Goal: Task Accomplishment & Management: Manage account settings

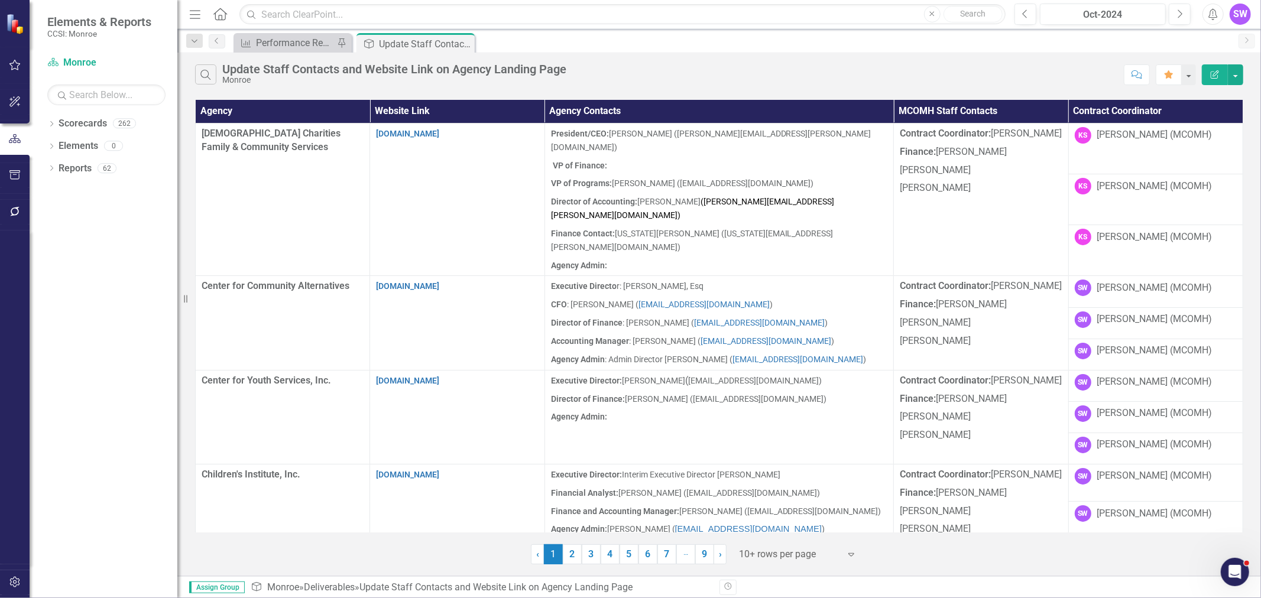
click at [46, 122] on div "Dropdown Scorecards 262 Dropdown [GEOGRAPHIC_DATA] Dropdown [DEMOGRAPHIC_DATA] …" at bounding box center [104, 356] width 148 height 484
click at [51, 124] on icon "Dropdown" at bounding box center [51, 125] width 8 height 7
click at [60, 148] on icon "Dropdown" at bounding box center [57, 145] width 9 height 7
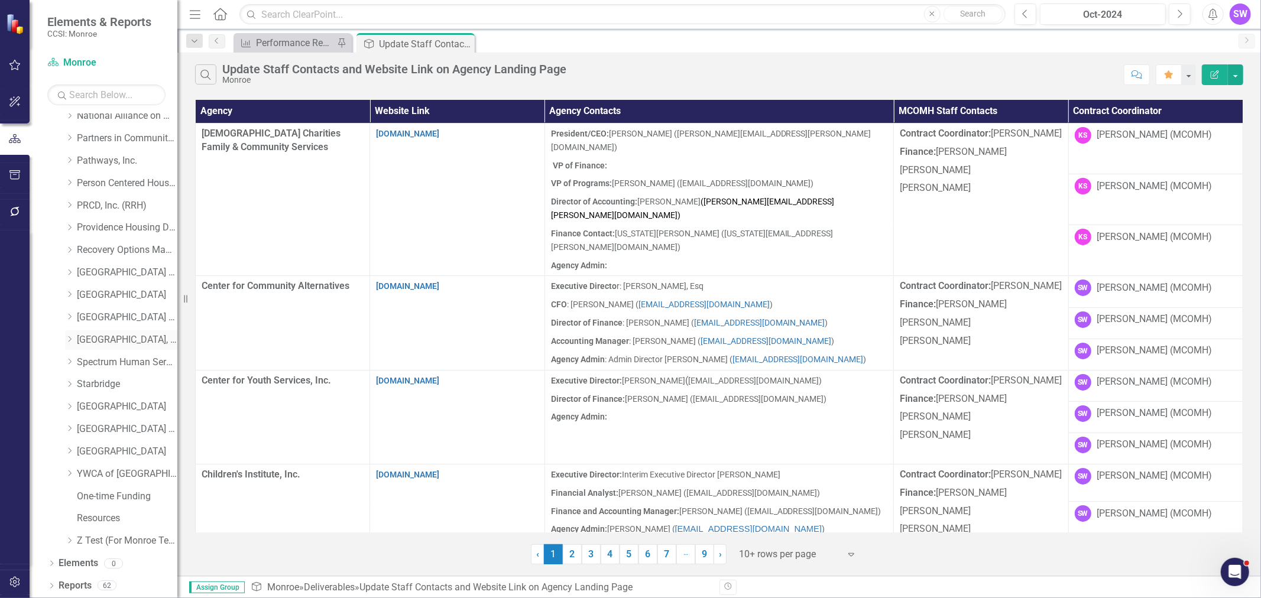
scroll to position [545, 0]
click at [71, 446] on div "Dropdown Villa of Hope" at bounding box center [121, 451] width 112 height 20
click at [64, 449] on div "Dropdown Villa of Hope" at bounding box center [115, 452] width 124 height 22
click at [67, 451] on icon "Dropdown" at bounding box center [69, 450] width 9 height 7
click at [87, 450] on link "[GEOGRAPHIC_DATA]" at bounding box center [127, 451] width 100 height 14
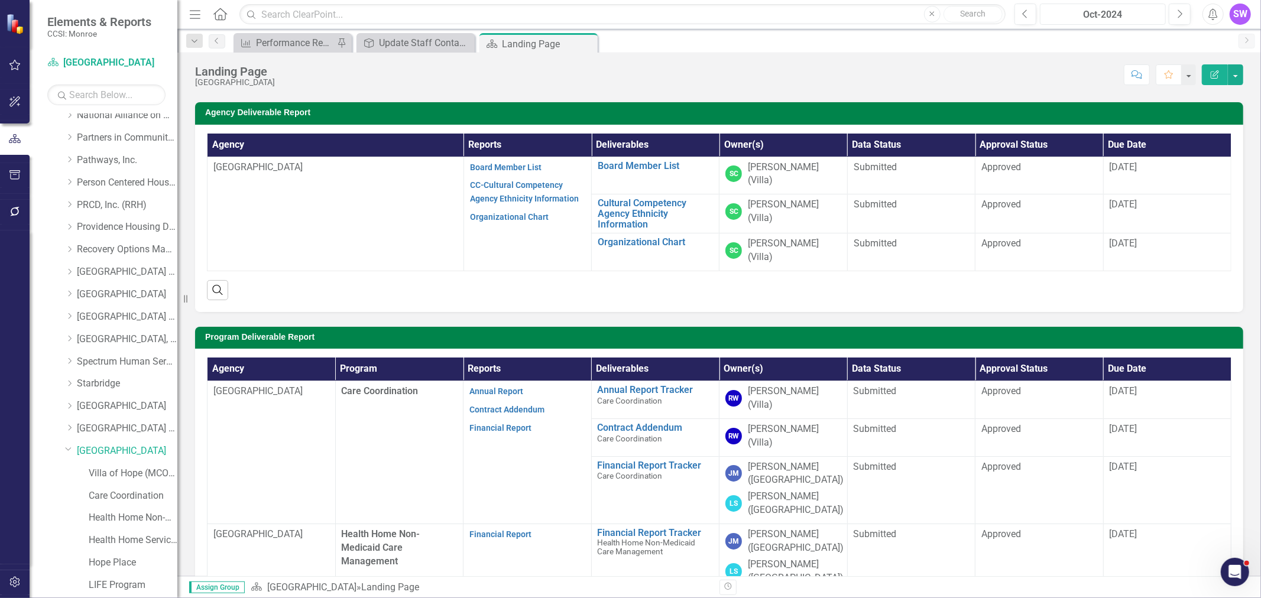
click at [1121, 8] on div "Oct-2024" at bounding box center [1103, 15] width 118 height 14
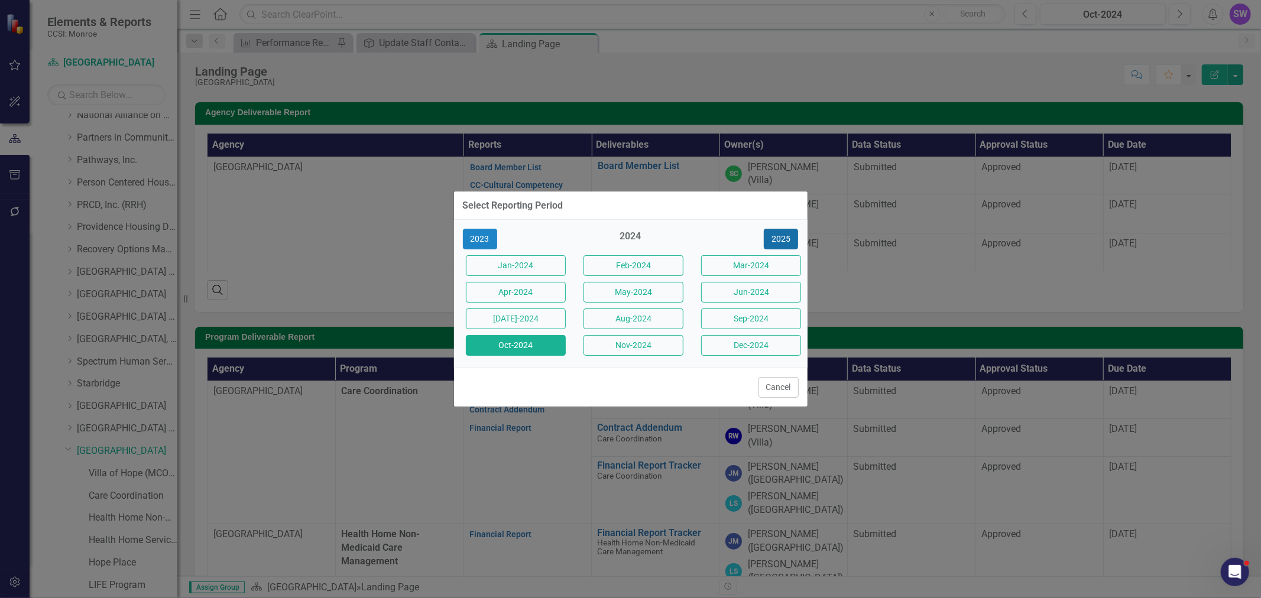
click at [778, 229] on button "2025" at bounding box center [781, 239] width 34 height 21
click at [619, 320] on button "Aug-2025" at bounding box center [633, 319] width 100 height 21
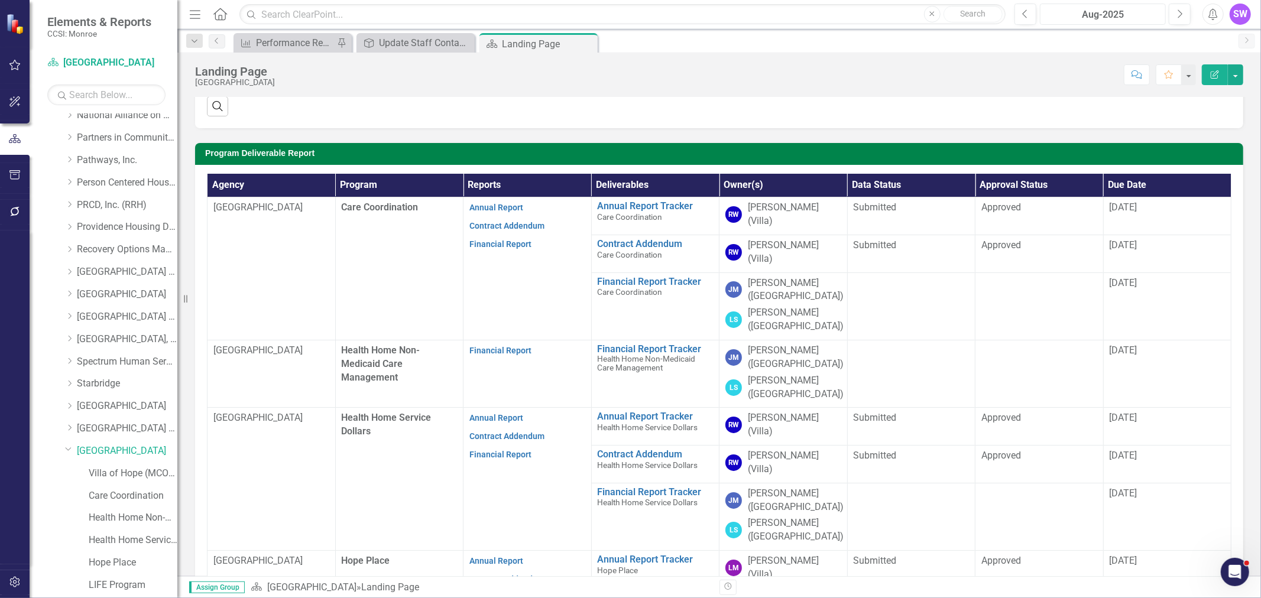
scroll to position [247, 0]
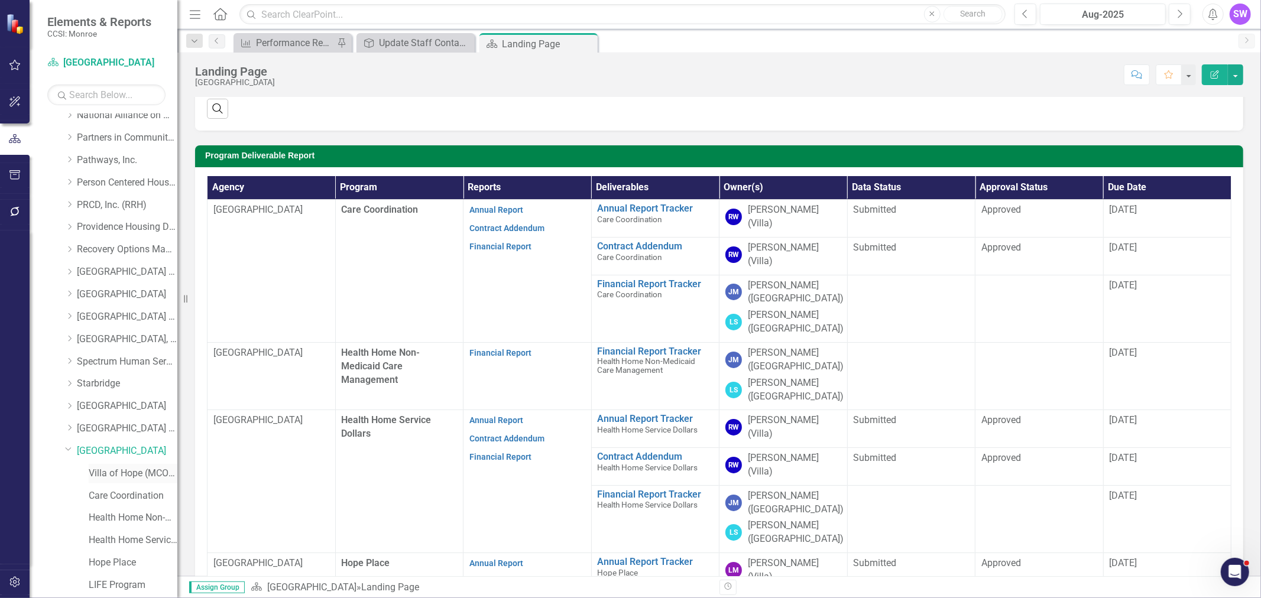
click at [108, 473] on link "Villa of Hope (MCOMH Internal)" at bounding box center [133, 474] width 89 height 14
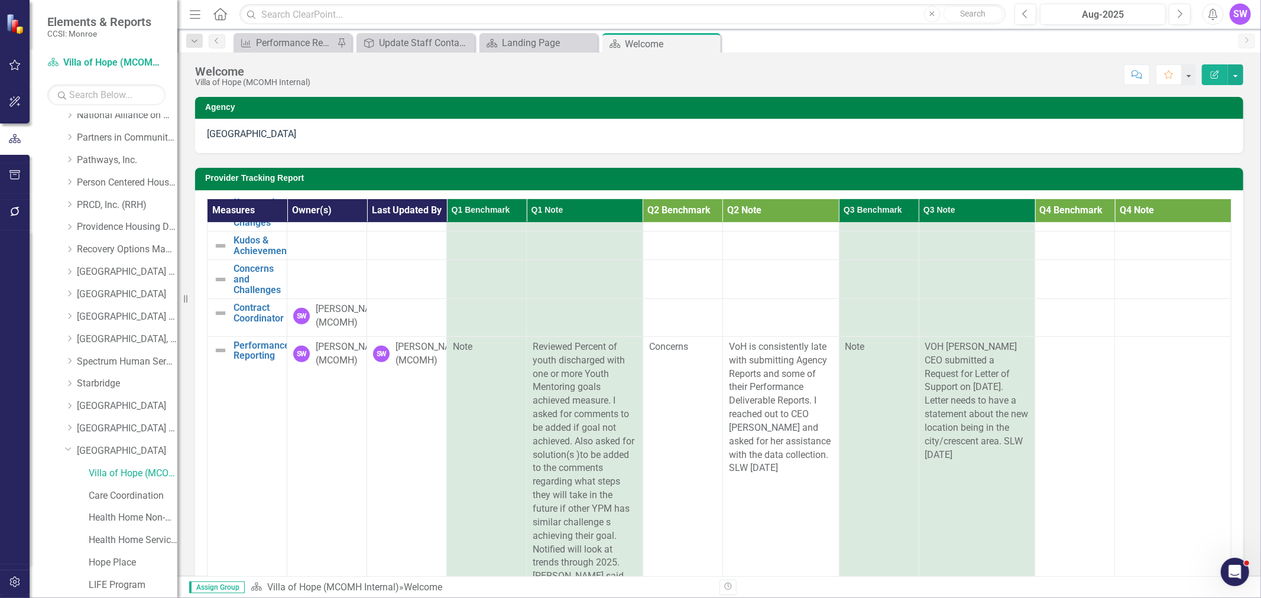
scroll to position [394, 0]
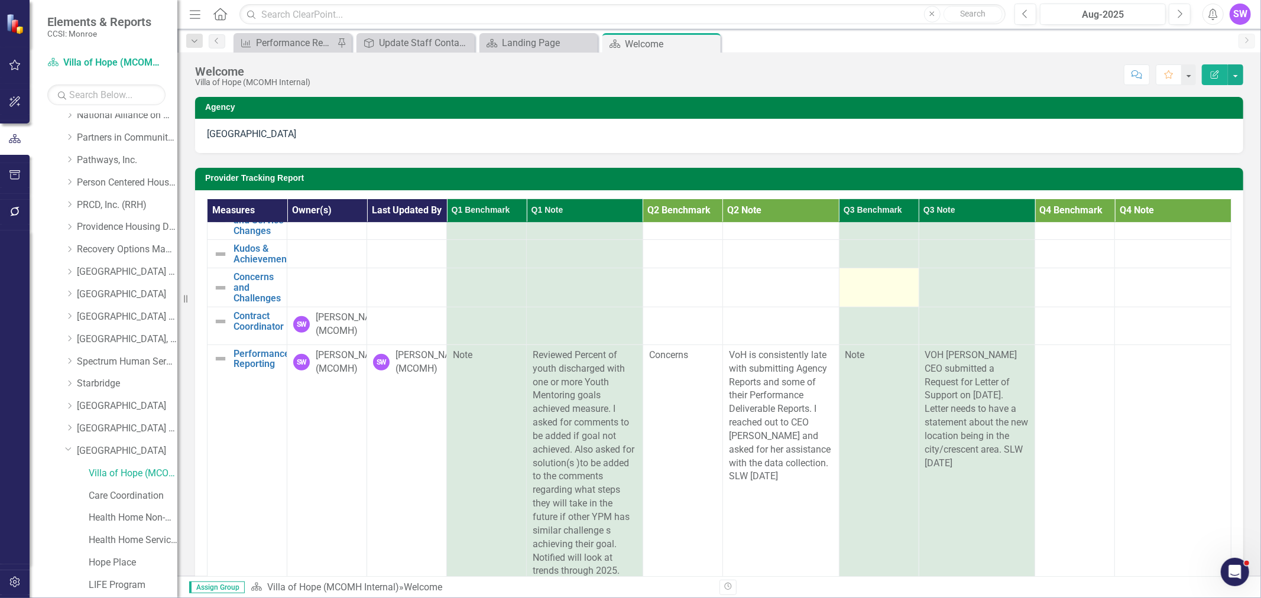
click at [891, 286] on div at bounding box center [878, 279] width 67 height 14
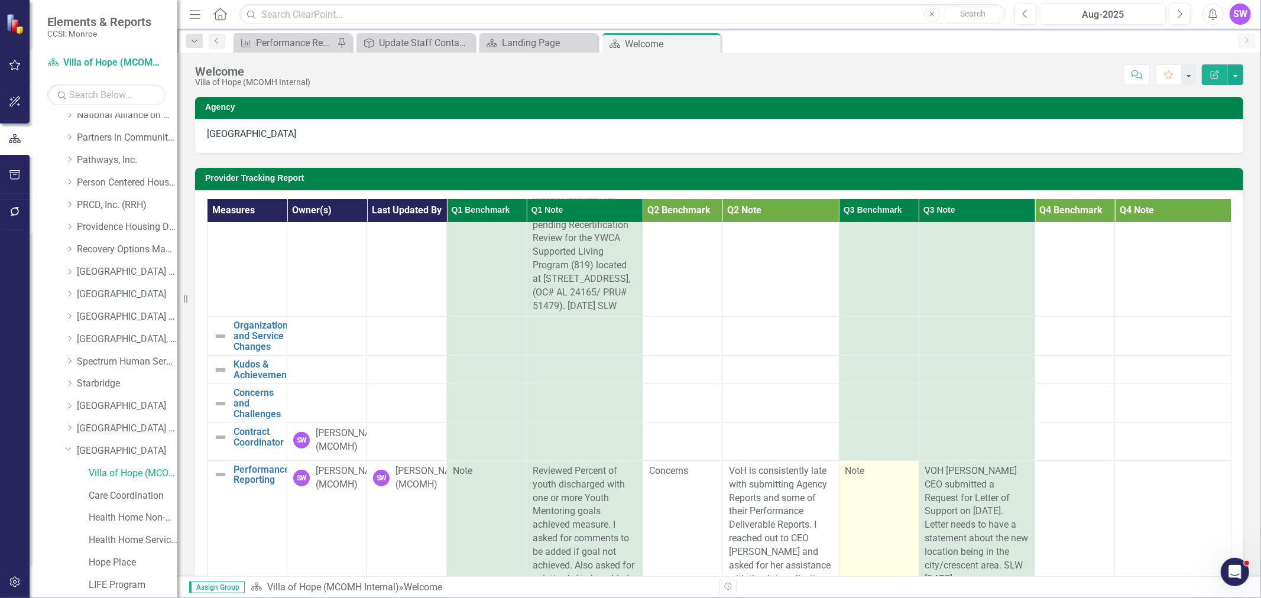
scroll to position [248, 0]
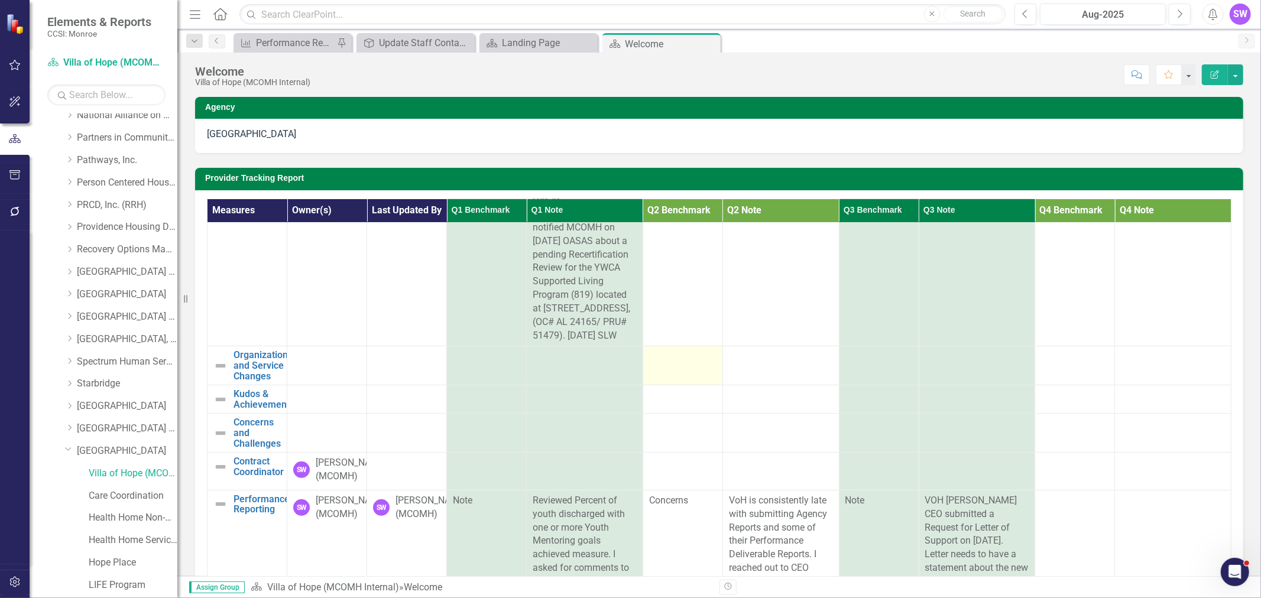
click at [674, 364] on div at bounding box center [682, 357] width 67 height 14
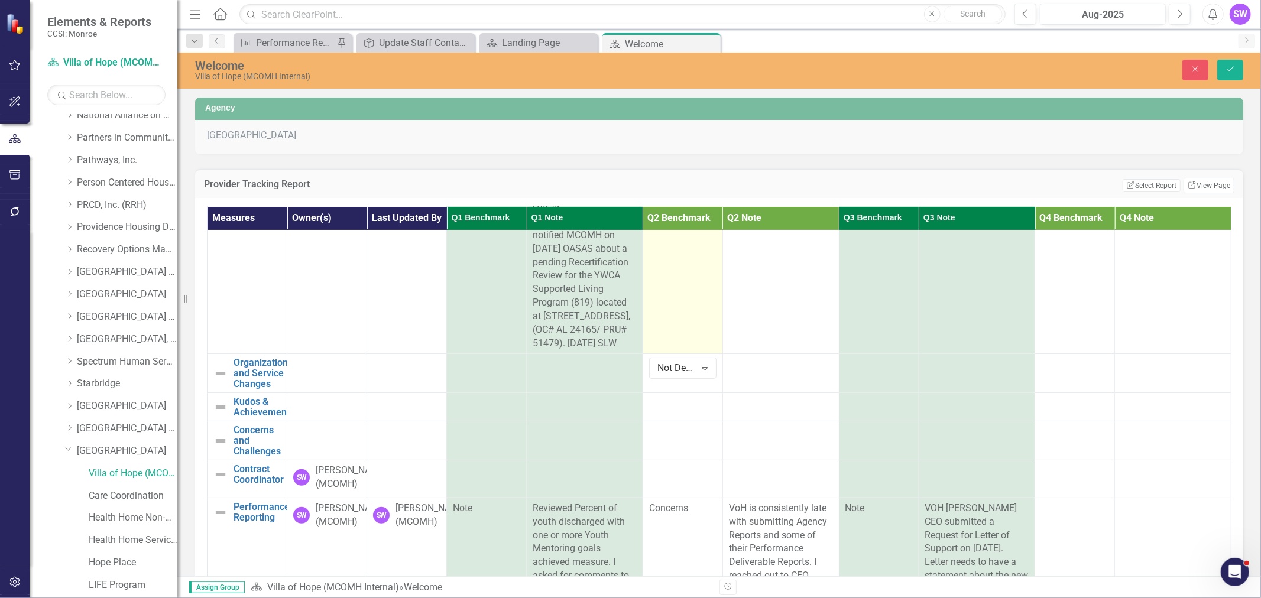
click at [691, 312] on td "Note" at bounding box center [682, 168] width 80 height 372
click at [674, 326] on td "Note" at bounding box center [682, 168] width 80 height 372
click at [699, 373] on icon "Expand" at bounding box center [705, 367] width 12 height 9
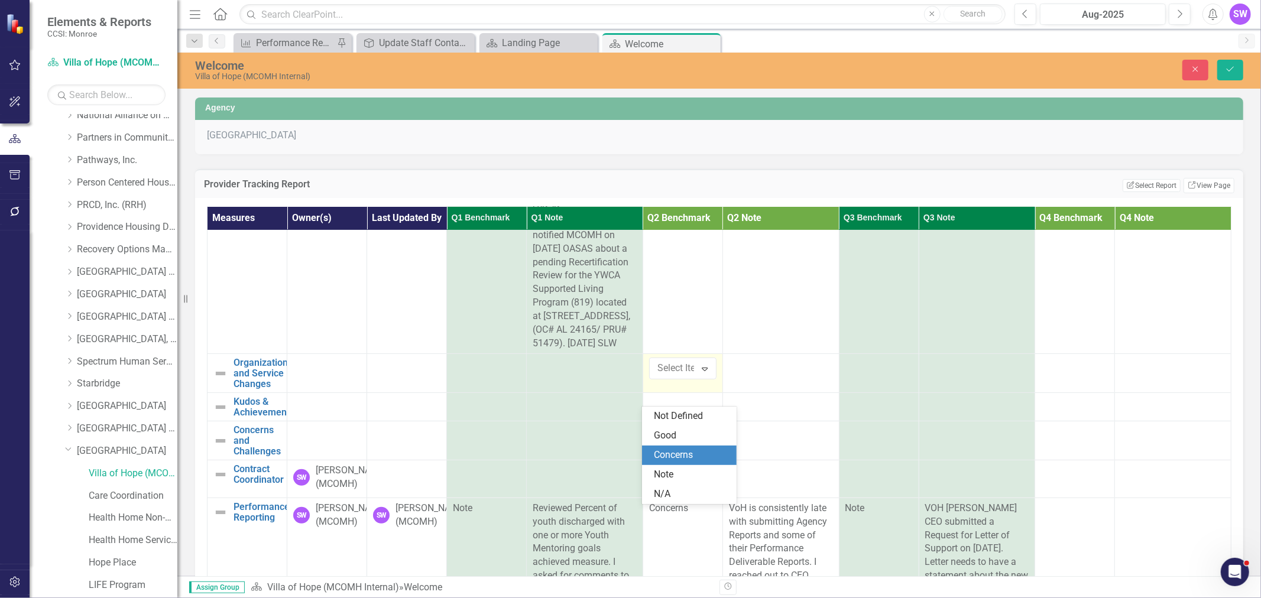
drag, startPoint x: 674, startPoint y: 475, endPoint x: 677, endPoint y: 452, distance: 23.8
click at [677, 452] on div "Not Defined Good Concerns Note N/A" at bounding box center [689, 455] width 95 height 97
click at [677, 452] on div "Concerns" at bounding box center [692, 456] width 76 height 14
click at [699, 373] on icon "Expand" at bounding box center [705, 367] width 12 height 9
click at [676, 469] on div "Note" at bounding box center [692, 475] width 76 height 14
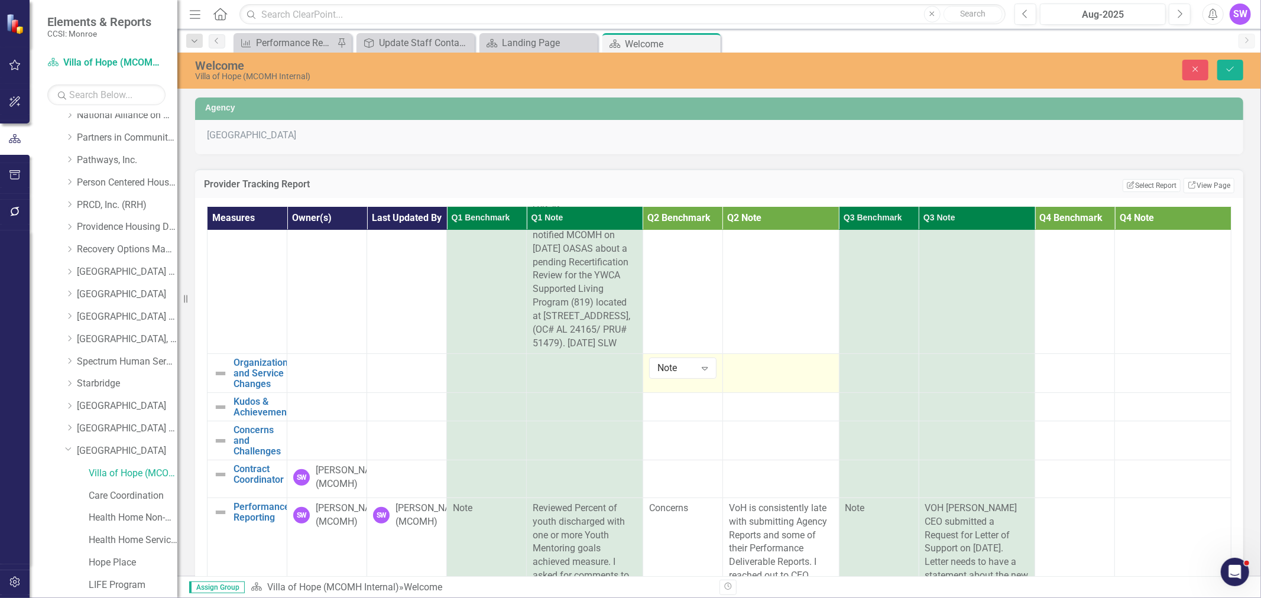
click at [749, 372] on div at bounding box center [781, 365] width 104 height 14
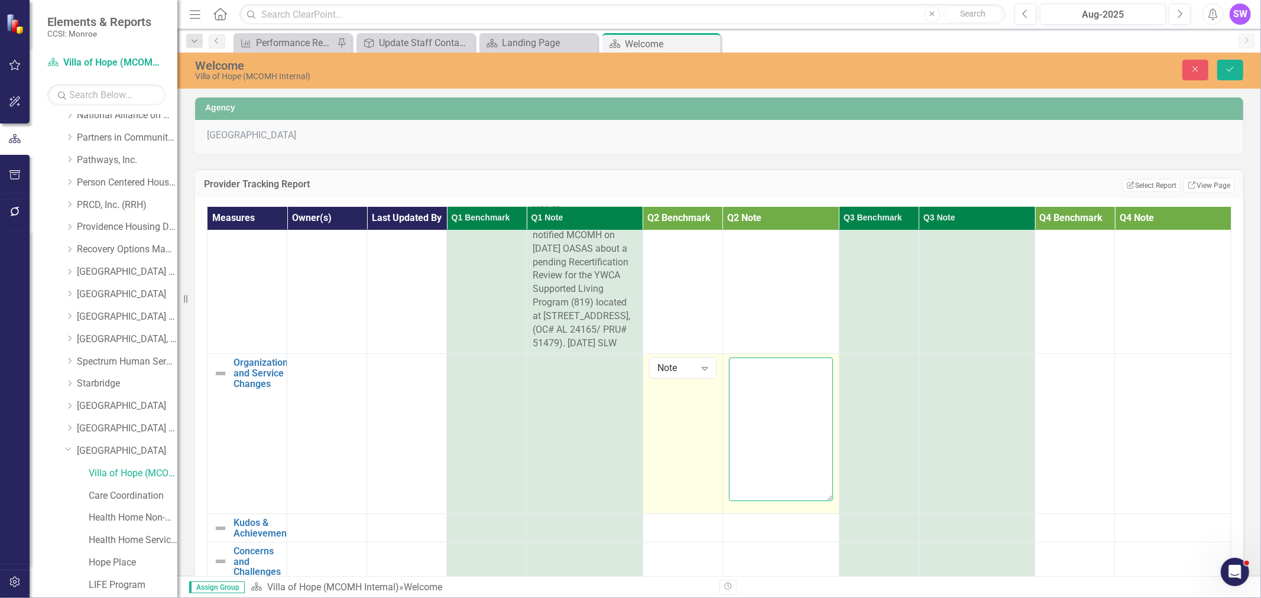
click at [734, 394] on textarea at bounding box center [781, 429] width 104 height 143
paste textarea "were working through the approvals to become a certified 820 Residential Servic…"
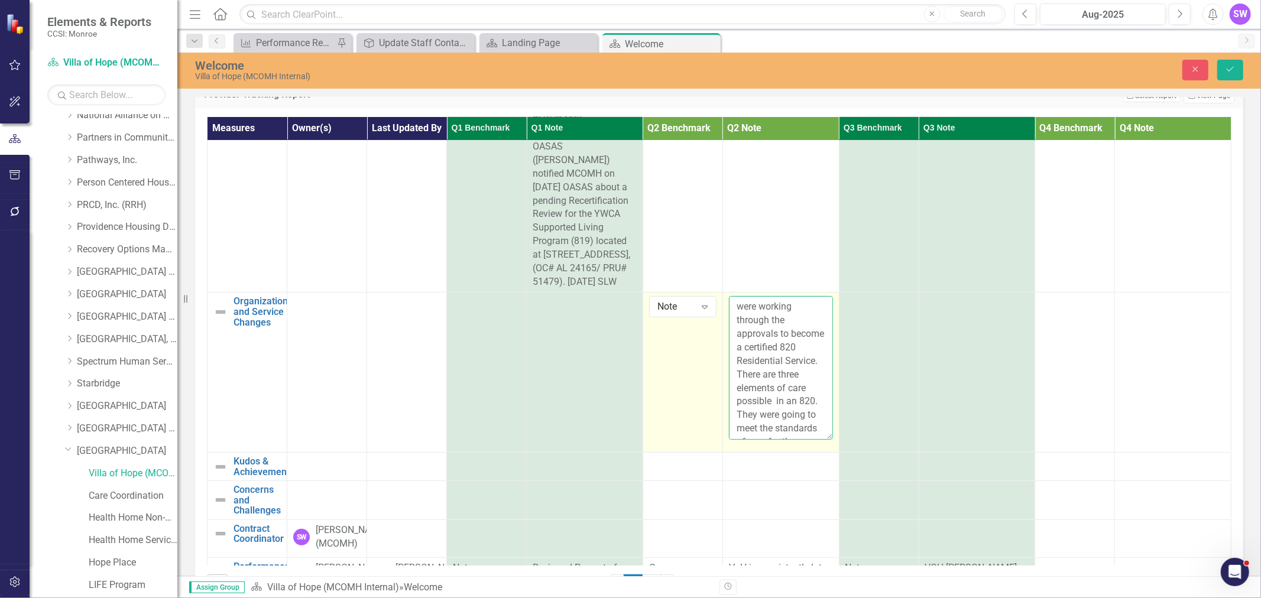
scroll to position [197, 0]
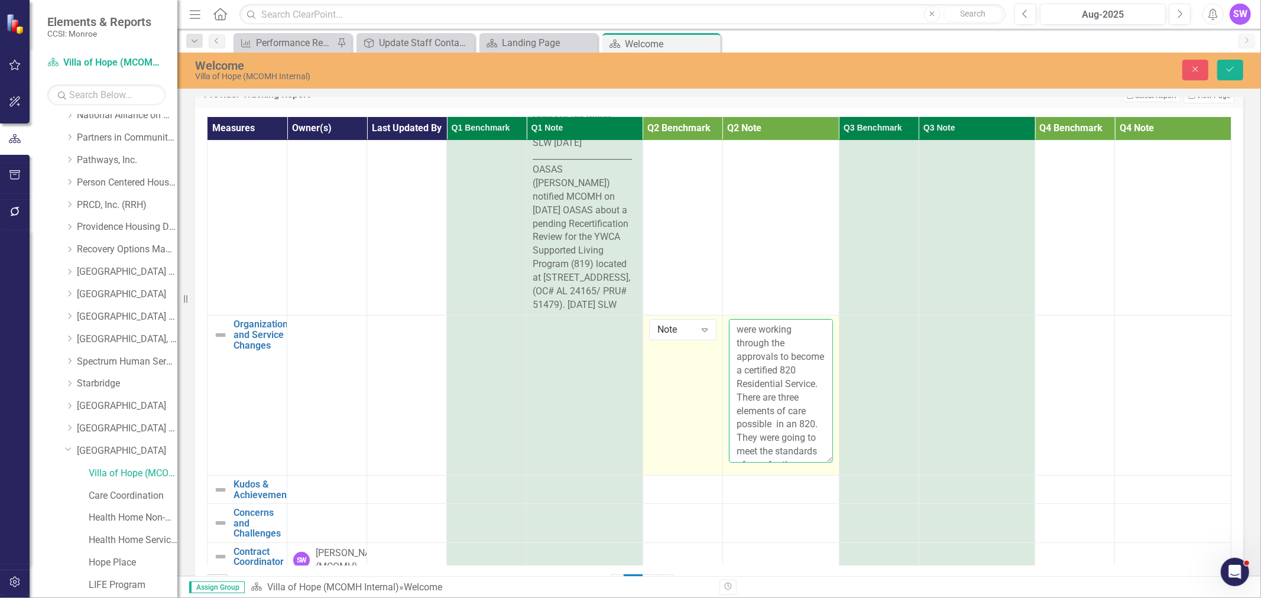
click at [729, 356] on textarea "were working through the approvals to become a certified 820 Residential Servic…" at bounding box center [781, 390] width 104 height 143
click at [764, 398] on textarea "VOH working through the approvals to become a certified 820 Residential Service…" at bounding box center [781, 390] width 104 height 143
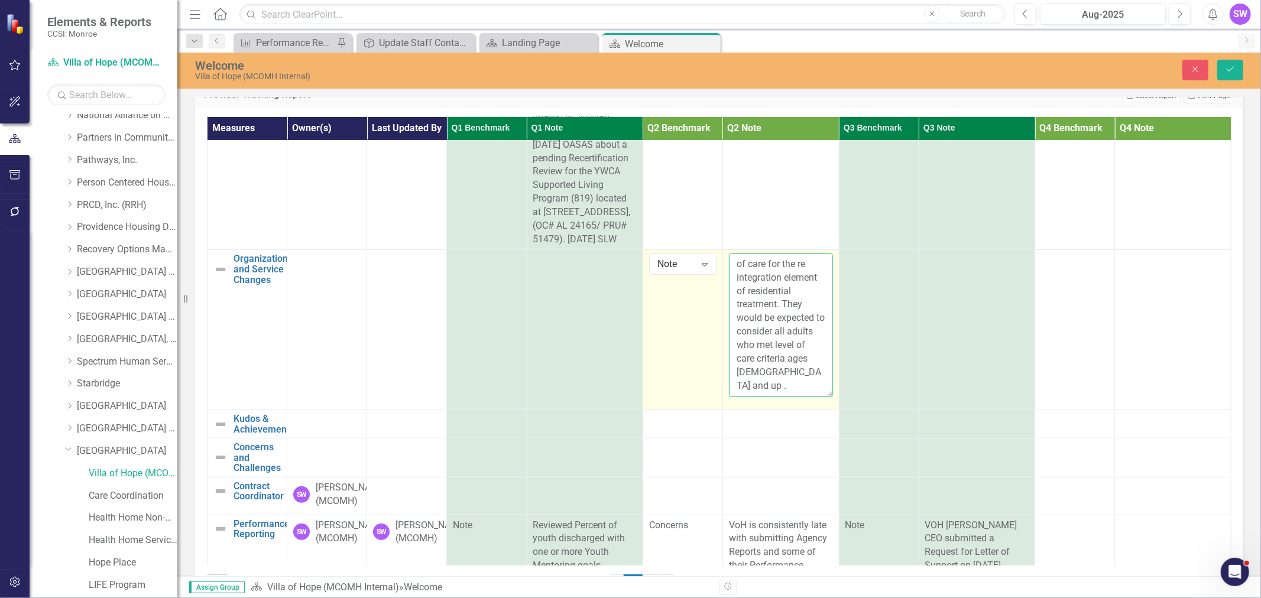
click at [781, 397] on textarea "VOH working through the approvals to become a certified 820 Residential Service…" at bounding box center [781, 325] width 104 height 143
click at [747, 291] on textarea "VOH working through the approvals to become a certified 820 Residential Service…" at bounding box center [781, 325] width 104 height 143
click at [781, 397] on textarea "VOH Residential Rehab Services for Youth working through the approvals to becom…" at bounding box center [781, 325] width 104 height 143
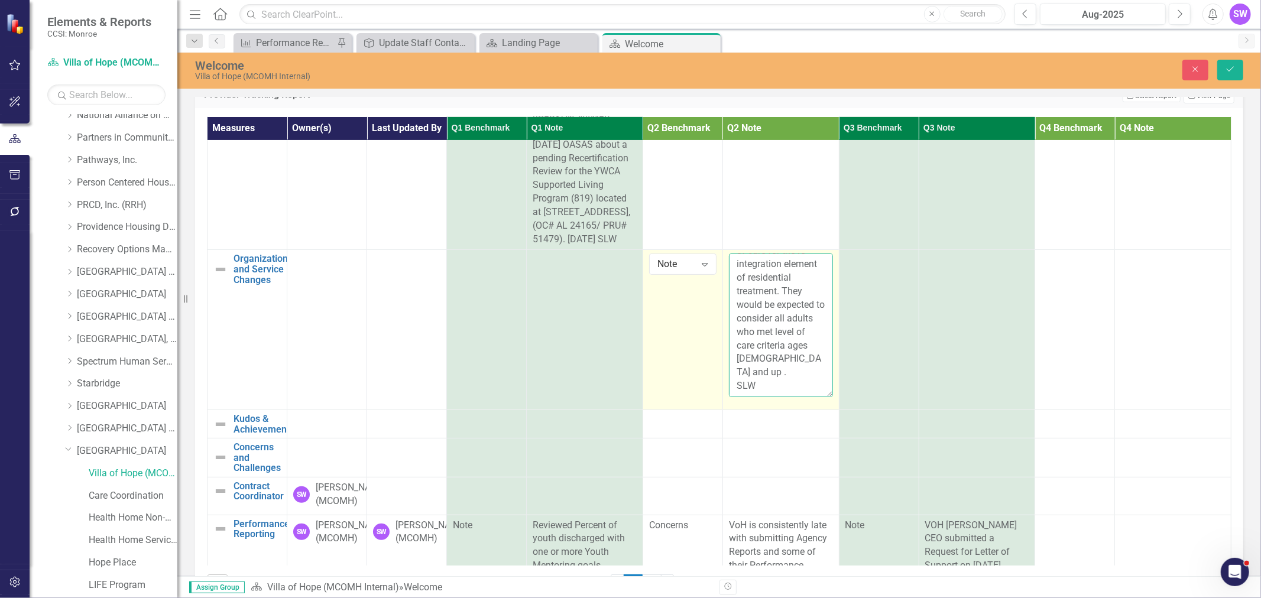
scroll to position [226, 0]
click at [729, 397] on textarea "VOH Residential Rehab Services for Youth working through the approvals to becom…" at bounding box center [781, 325] width 104 height 143
type textarea "VOH Residential Rehab Services for Youth working through the approvals to becom…"
click at [1236, 68] on button "Save" at bounding box center [1230, 70] width 26 height 21
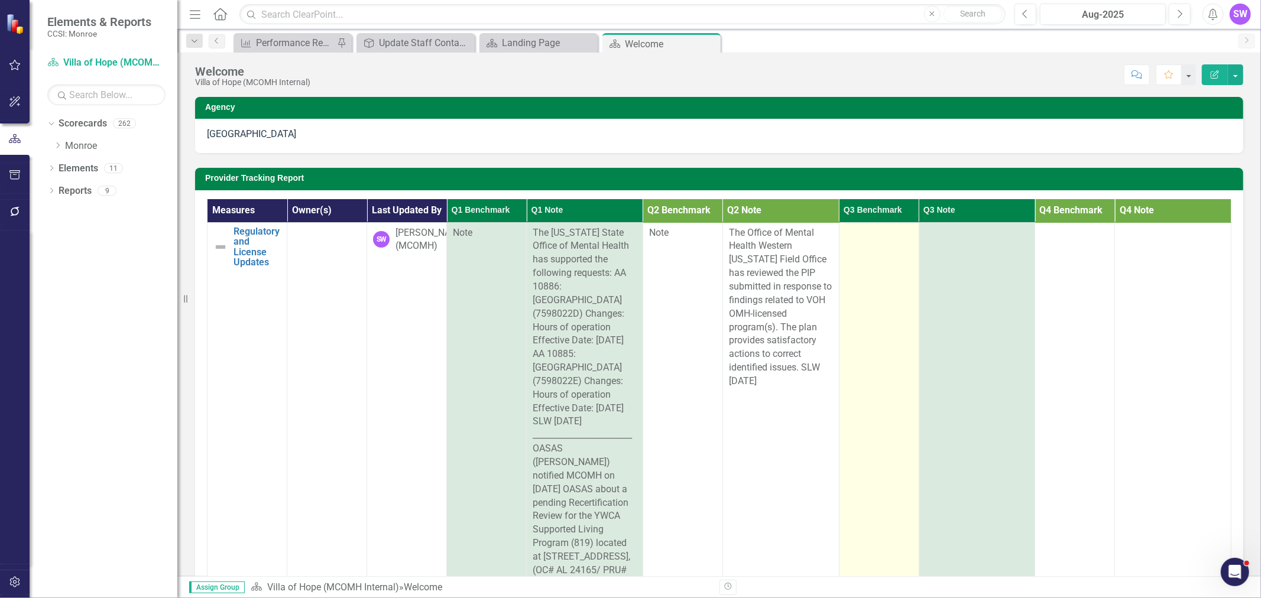
scroll to position [0, 0]
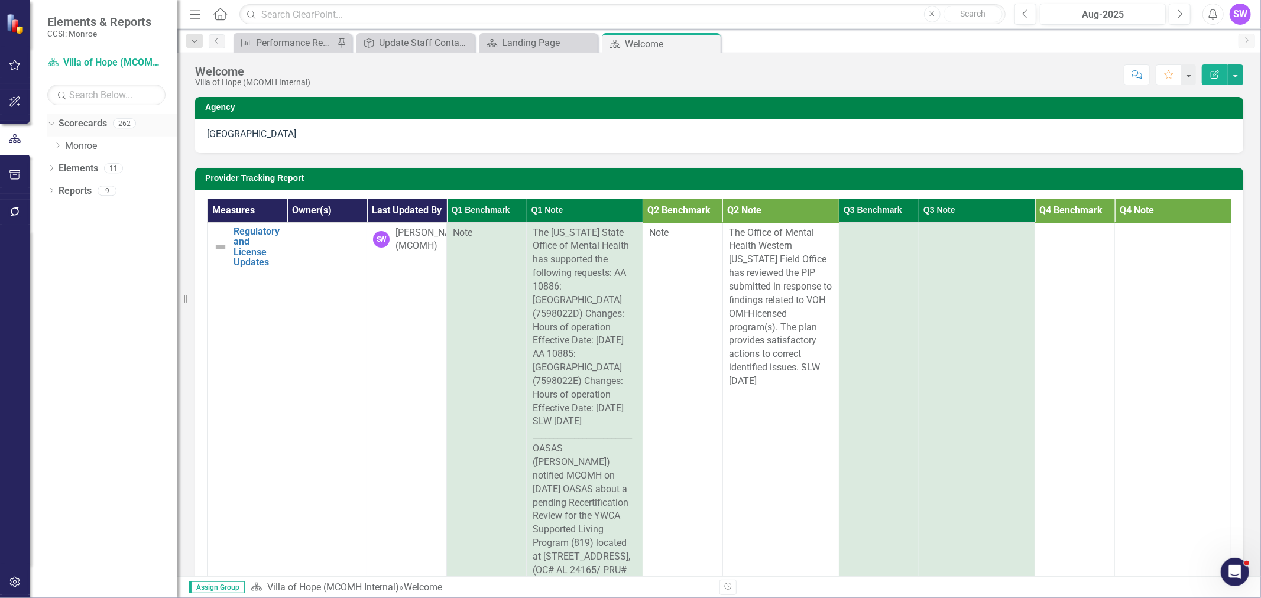
click at [71, 119] on link "Scorecards" at bounding box center [83, 124] width 48 height 14
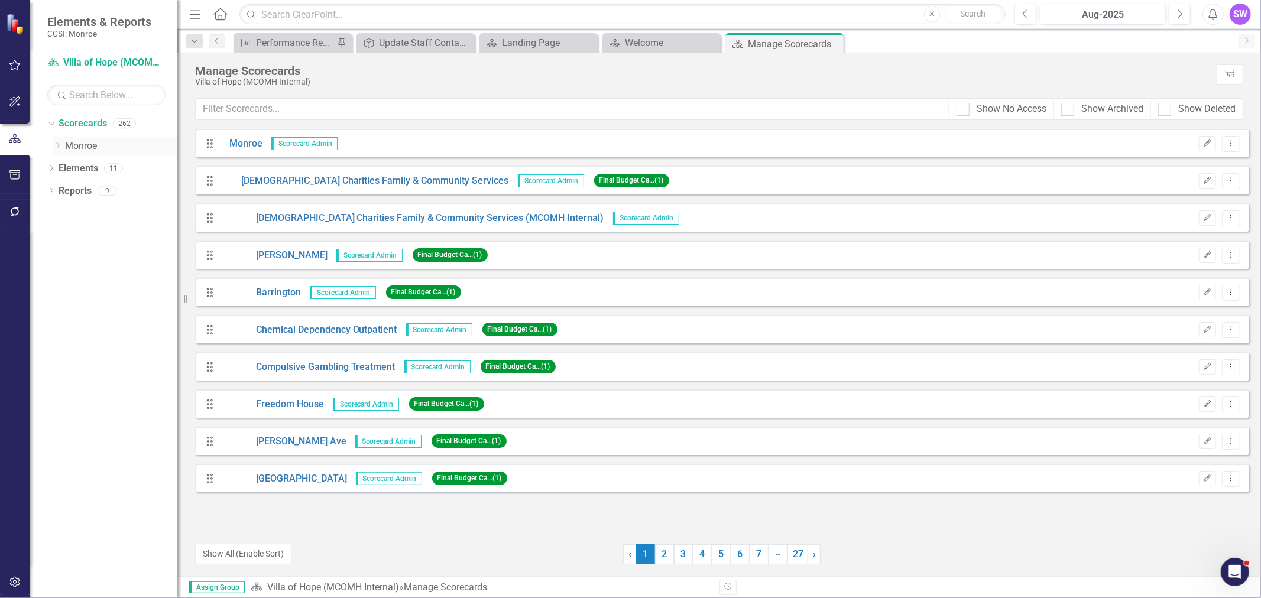
click at [66, 146] on div "Dropdown Monroe" at bounding box center [115, 147] width 124 height 20
click at [66, 146] on link "Monroe" at bounding box center [121, 146] width 112 height 14
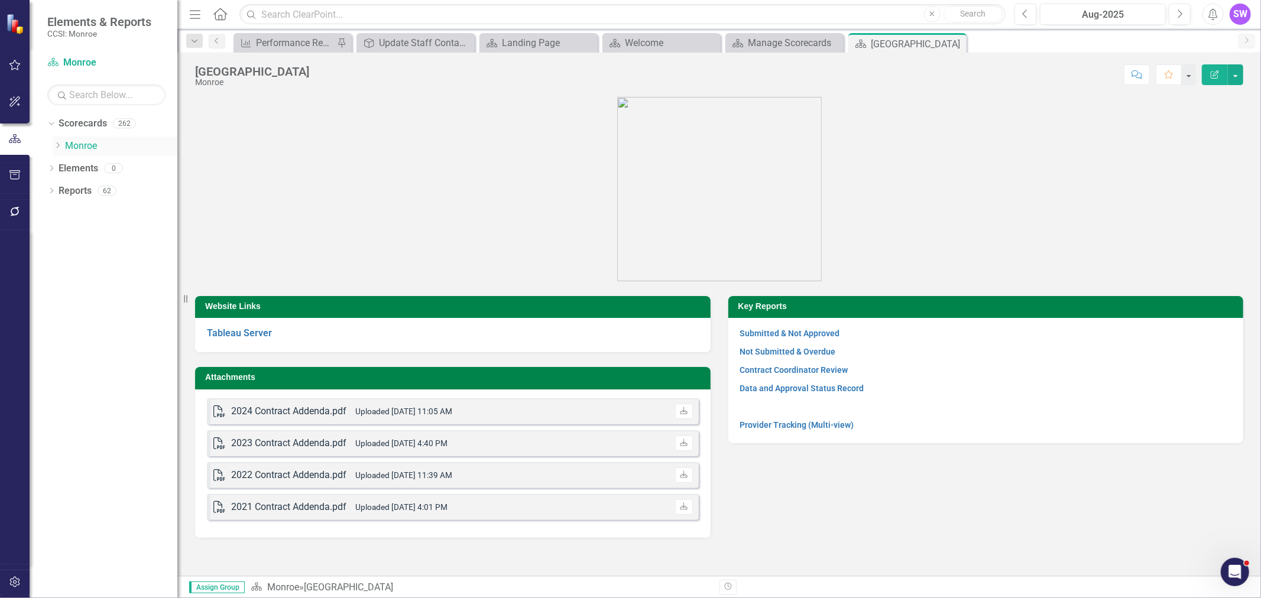
click at [60, 145] on icon "Dropdown" at bounding box center [57, 145] width 9 height 7
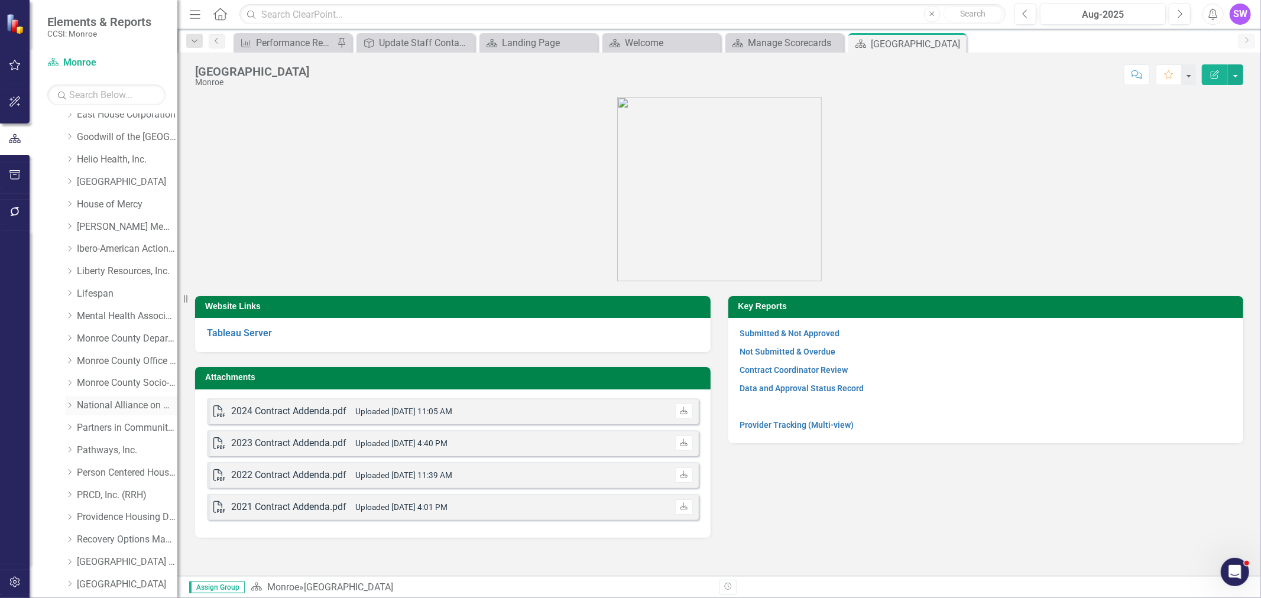
scroll to position [262, 0]
click at [72, 262] on icon "Dropdown" at bounding box center [69, 263] width 9 height 7
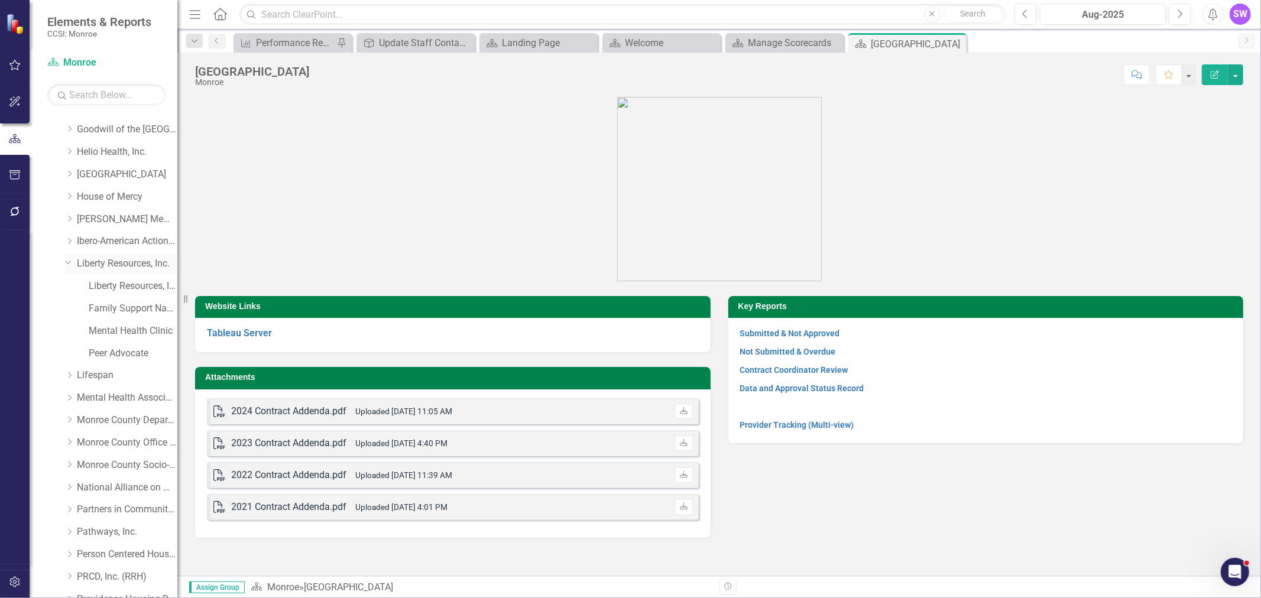
click at [121, 263] on link "Liberty Resources, Inc." at bounding box center [127, 264] width 100 height 14
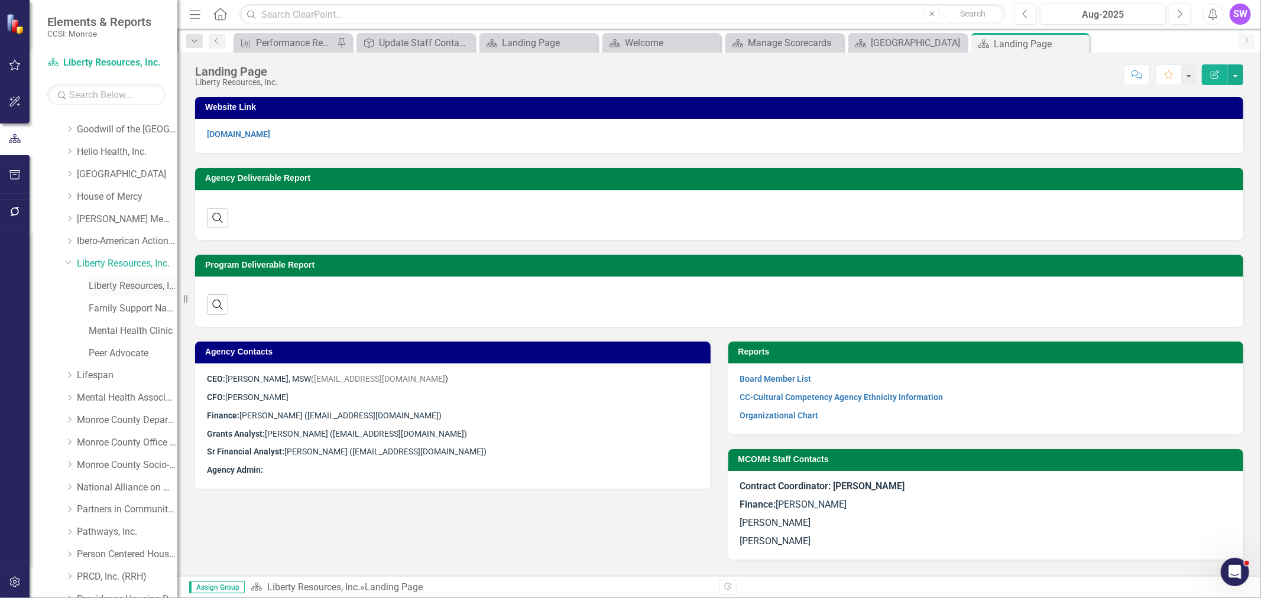
click at [107, 284] on link "Liberty Resources, Inc. (MCOMH Internal)" at bounding box center [133, 287] width 89 height 14
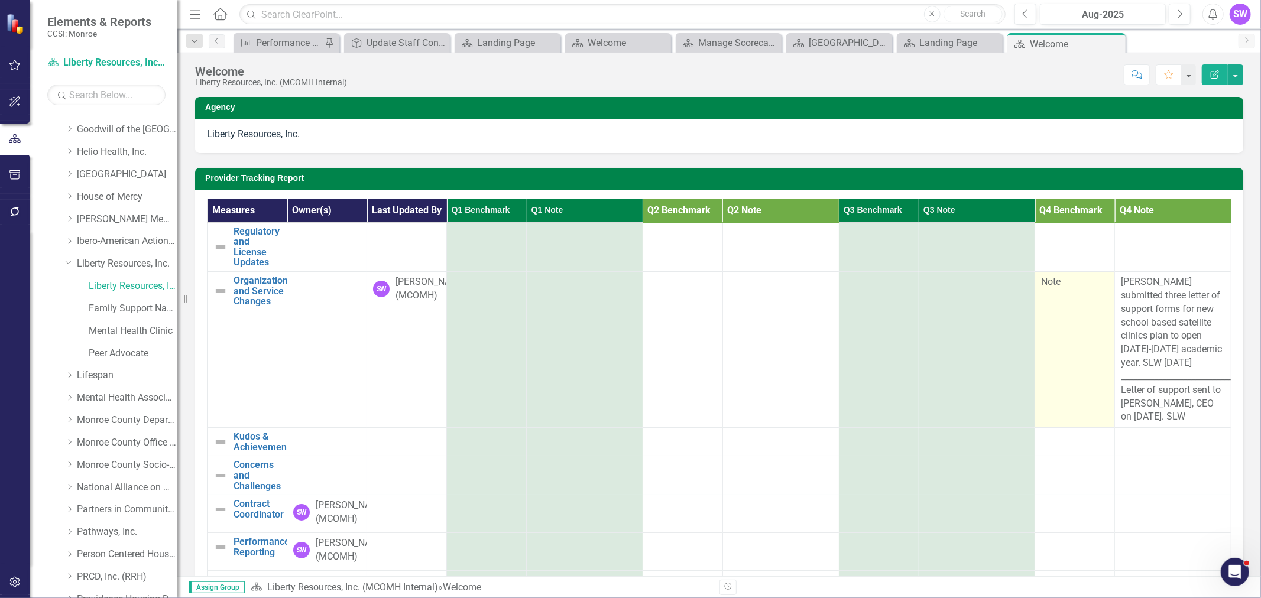
click at [1047, 287] on span "Note" at bounding box center [1051, 281] width 20 height 11
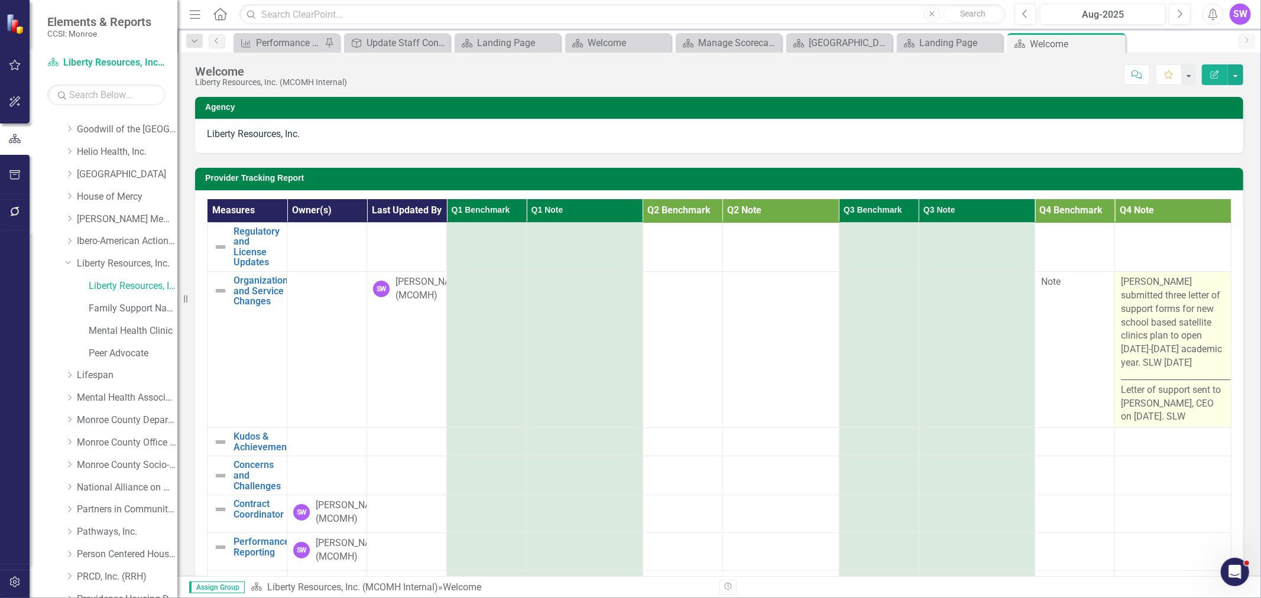
click at [1156, 299] on span "[PERSON_NAME] submitted three letter of support forms for new school based sate…" at bounding box center [1195, 349] width 149 height 146
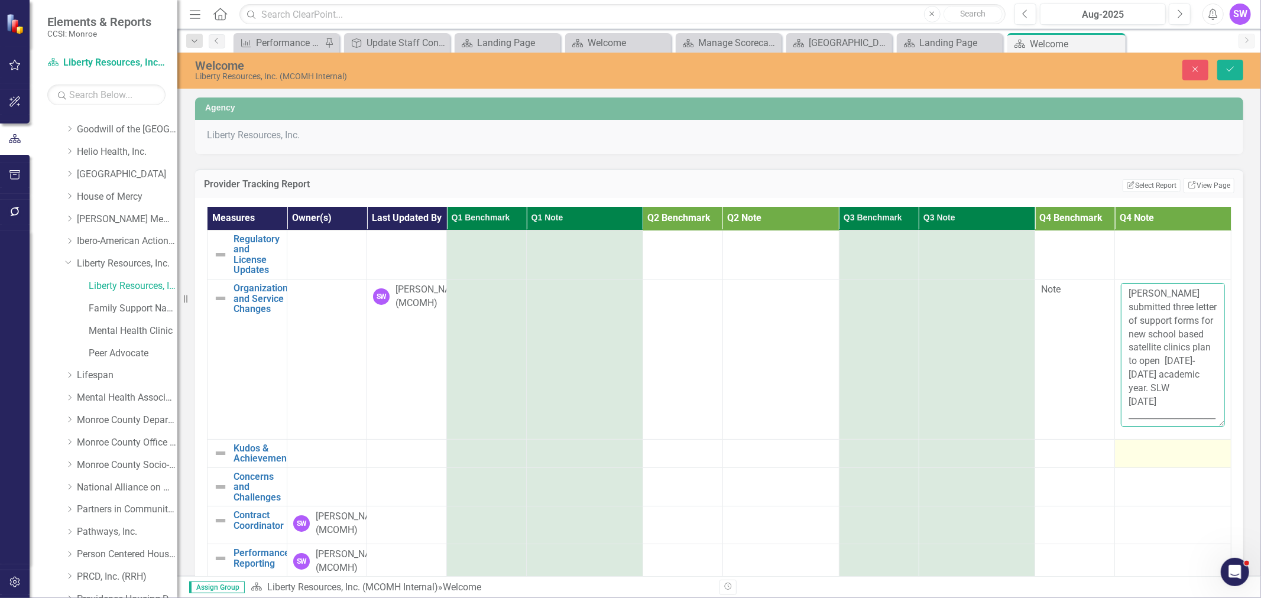
scroll to position [81, 0]
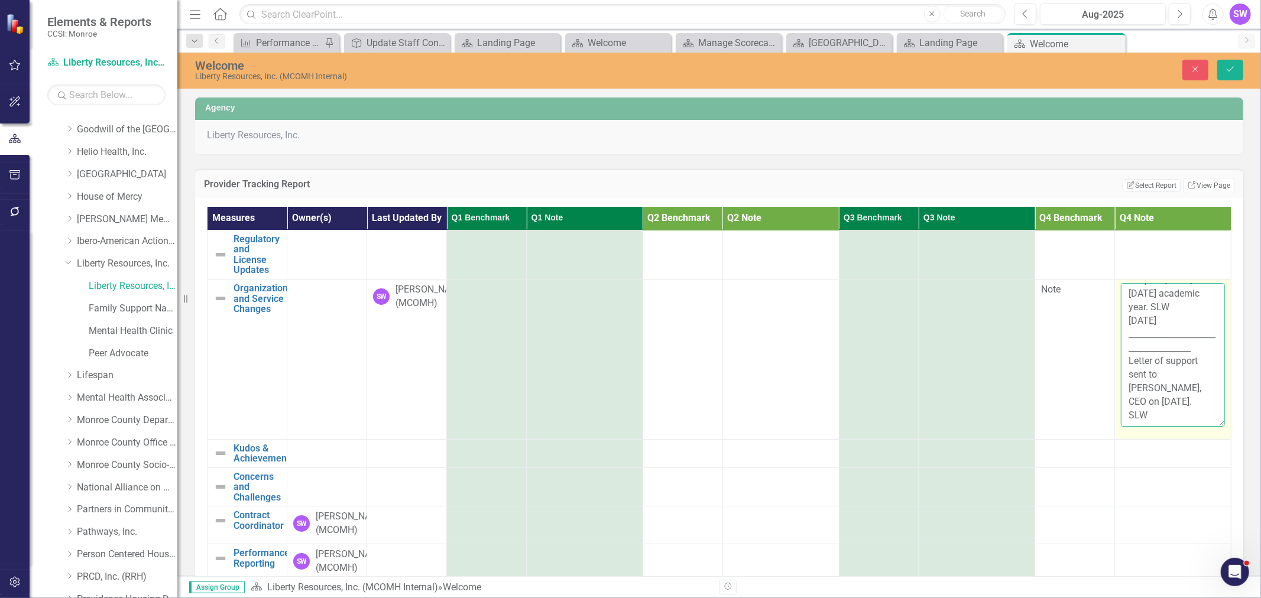
drag, startPoint x: 1113, startPoint y: 307, endPoint x: 1178, endPoint y: 450, distance: 156.6
click at [1184, 454] on tbody "Regulatory and License Updates Edit Edit Measure Link Open Element Organization…" at bounding box center [719, 488] width 1024 height 517
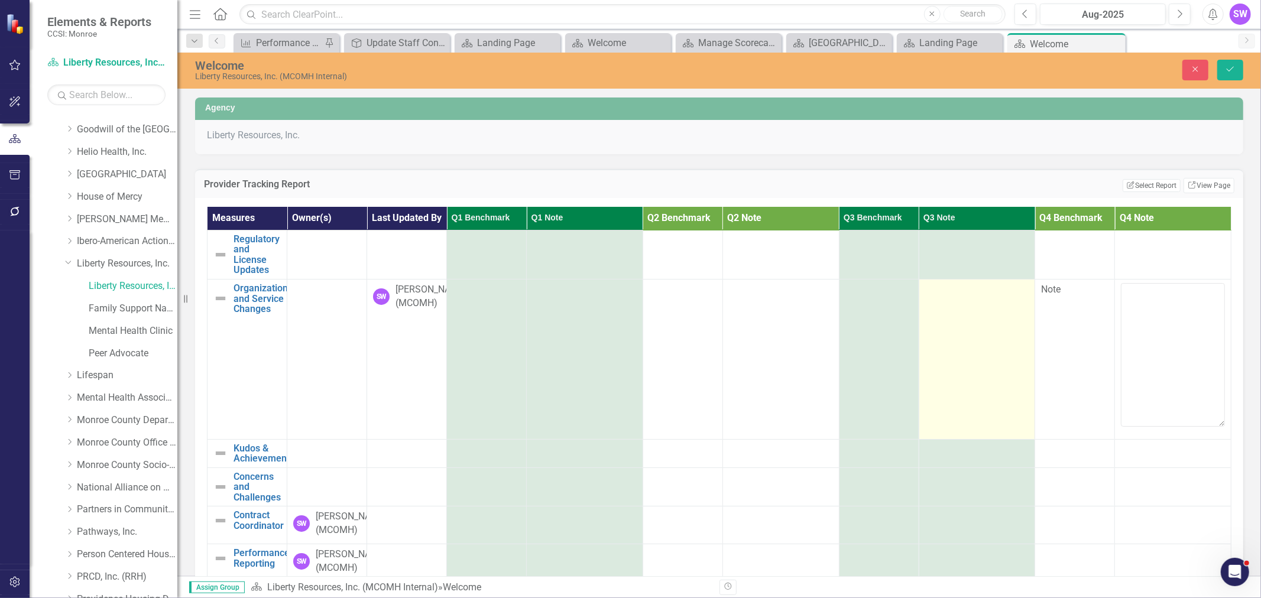
click at [959, 297] on div at bounding box center [977, 290] width 104 height 14
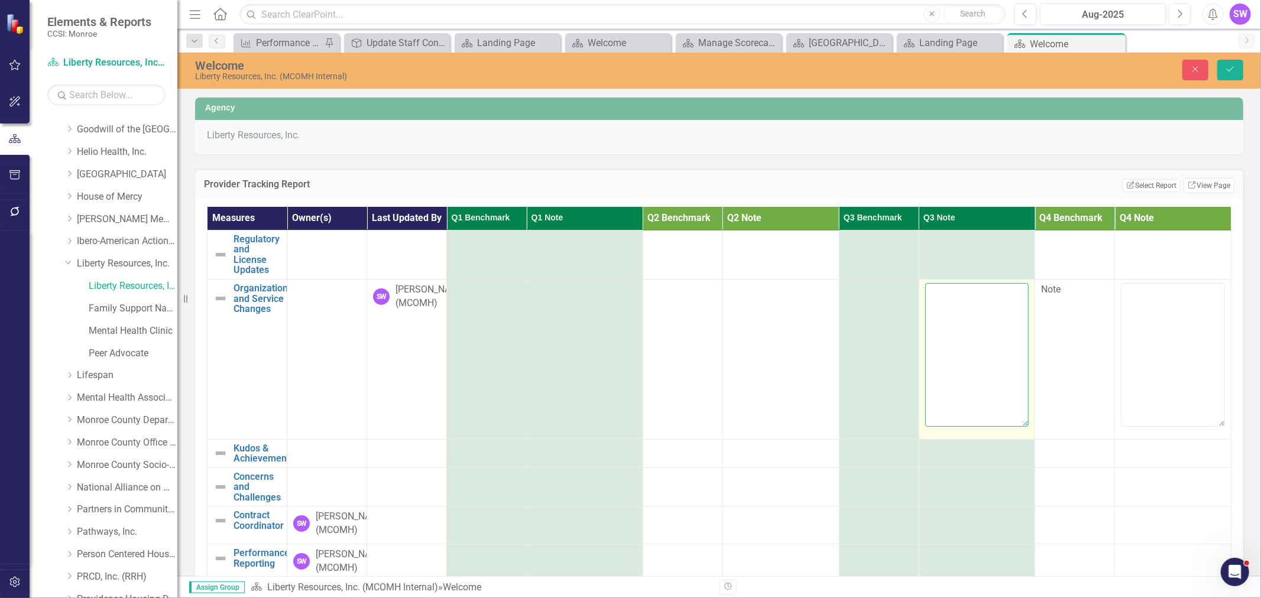
paste textarea "[PERSON_NAME] submitted three letter of support forms for new school based sate…"
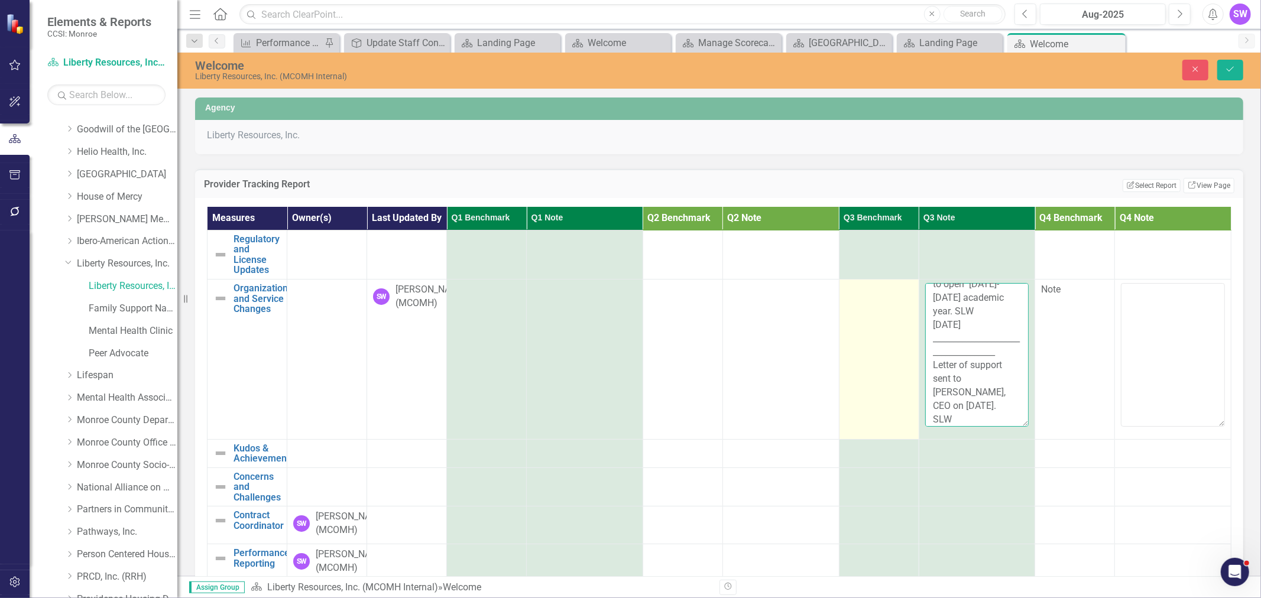
type textarea "[PERSON_NAME] submitted three letter of support forms for new school based sate…"
click at [868, 313] on td at bounding box center [879, 360] width 80 height 160
click at [873, 297] on div at bounding box center [878, 290] width 67 height 14
click at [895, 298] on icon "Expand" at bounding box center [901, 293] width 12 height 9
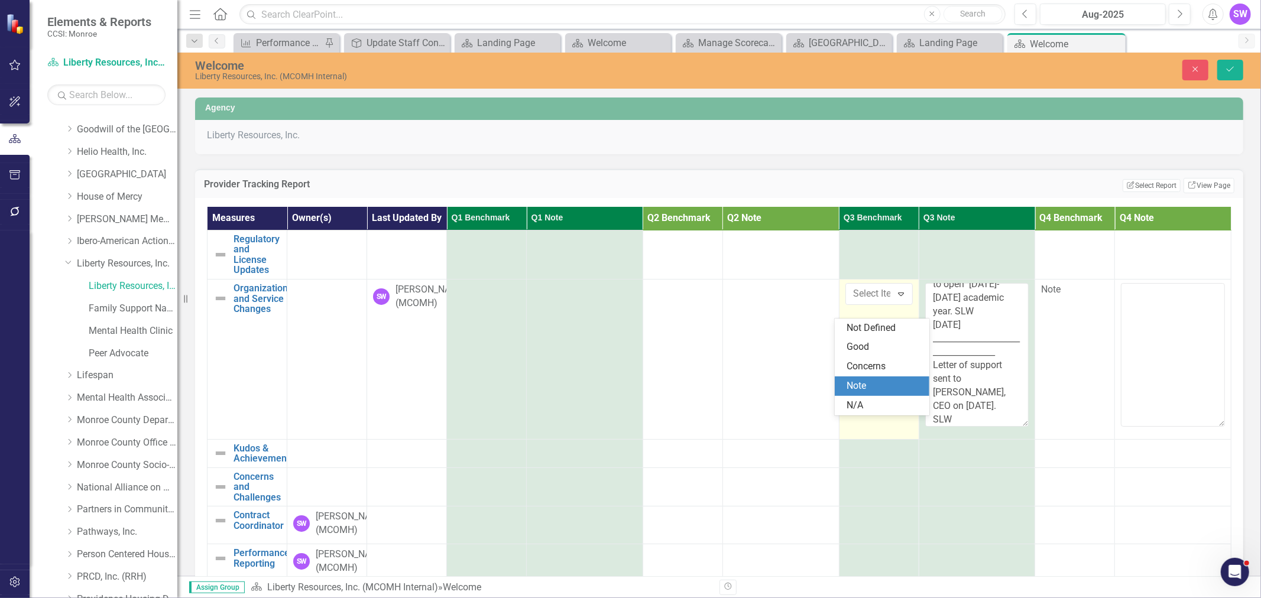
click at [873, 381] on div "Note" at bounding box center [884, 386] width 76 height 14
click at [1228, 71] on icon "submit" at bounding box center [1229, 69] width 7 height 5
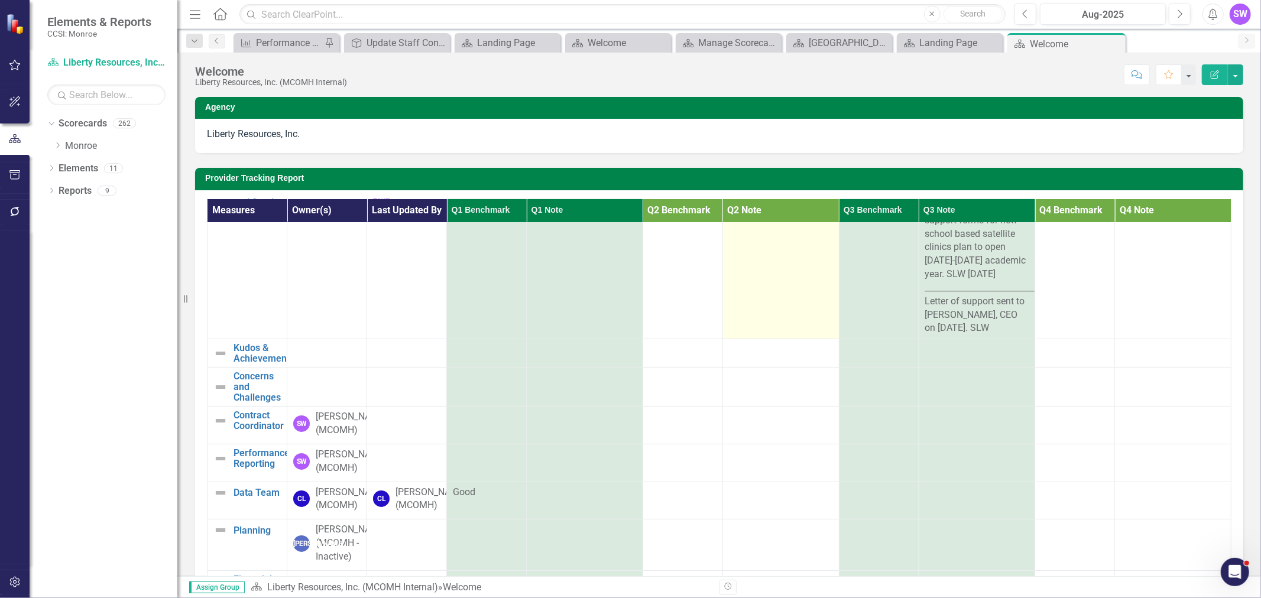
scroll to position [131, 0]
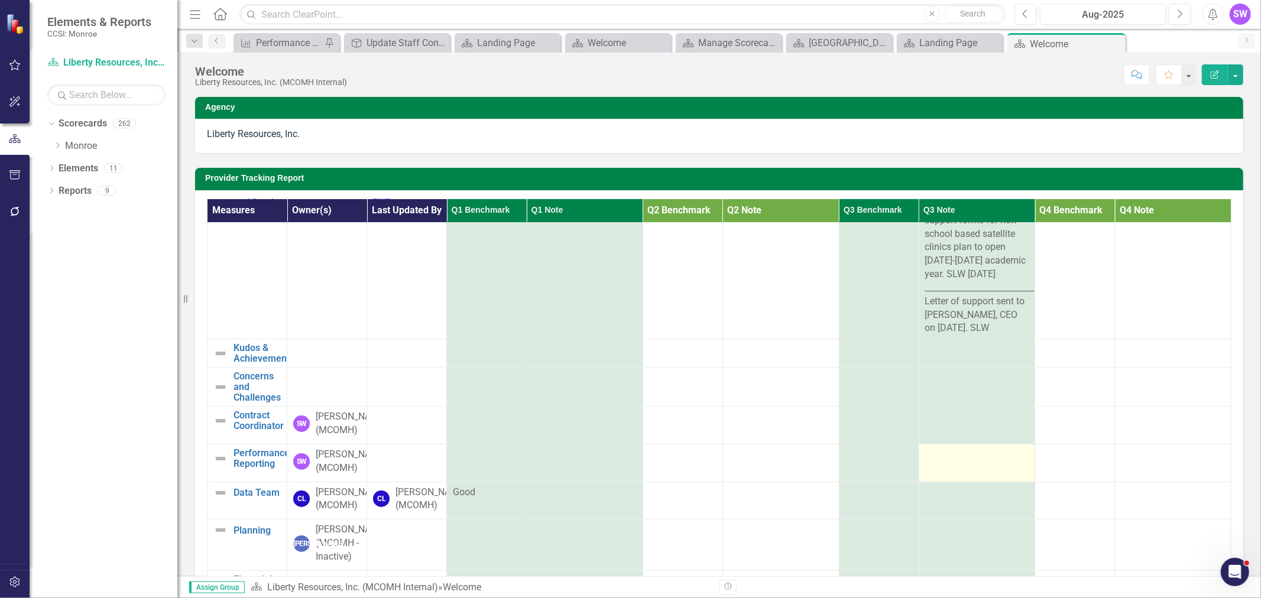
click at [930, 448] on div at bounding box center [977, 455] width 104 height 14
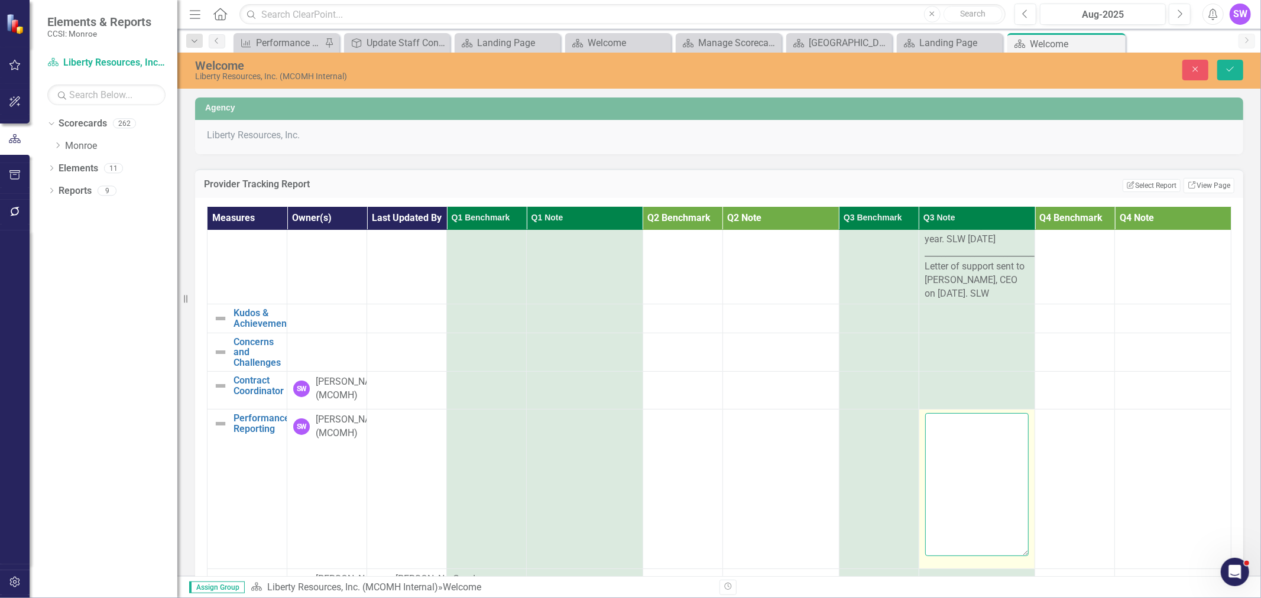
click at [926, 455] on textarea at bounding box center [977, 484] width 104 height 143
click at [966, 533] on textarea "Joanna Barnard (Clinical Site Director) notified our office with an updated lis…" at bounding box center [977, 484] width 104 height 143
paste textarea "RCSD • School #25 • School #28 • School #46 • School #50 • School #58 • Northwe…"
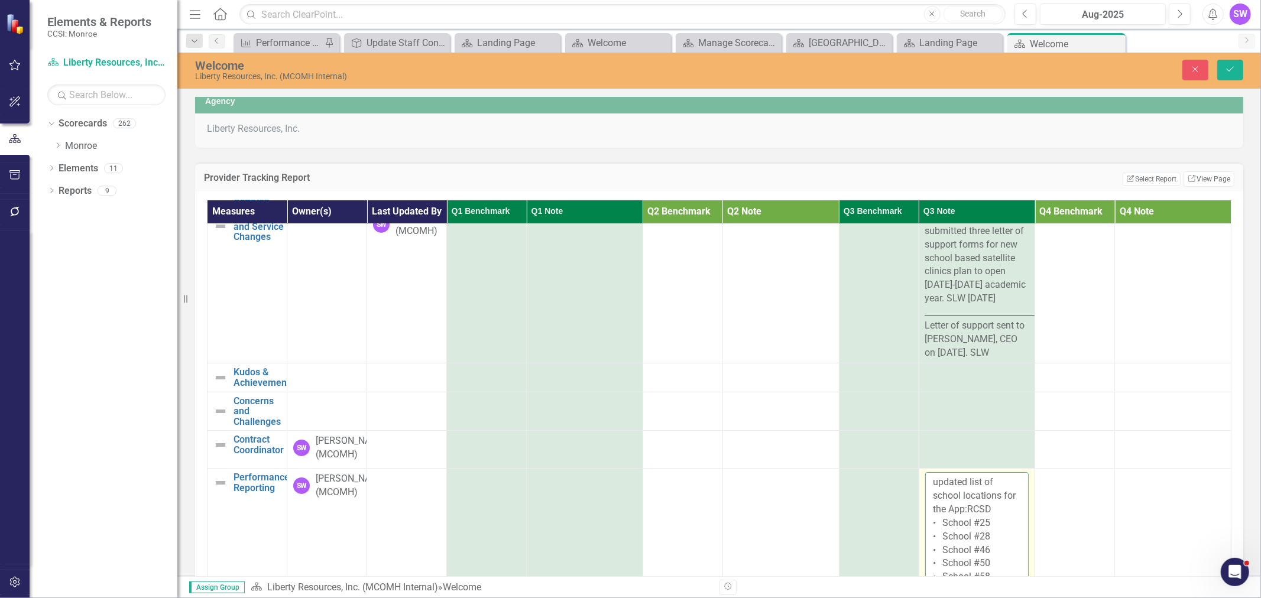
scroll to position [56, 0]
click at [967, 535] on textarea "Joanna Barnard (Clinical Site Director) notified our office with an updated lis…" at bounding box center [977, 543] width 104 height 143
click at [969, 536] on textarea "Joanna Barnard (Clinical Site Director) notified our office with an updated lis…" at bounding box center [977, 543] width 104 height 143
click at [926, 509] on textarea "Joanna Barnard (Clinical Site Director) notified our office with an updated lis…" at bounding box center [977, 543] width 104 height 143
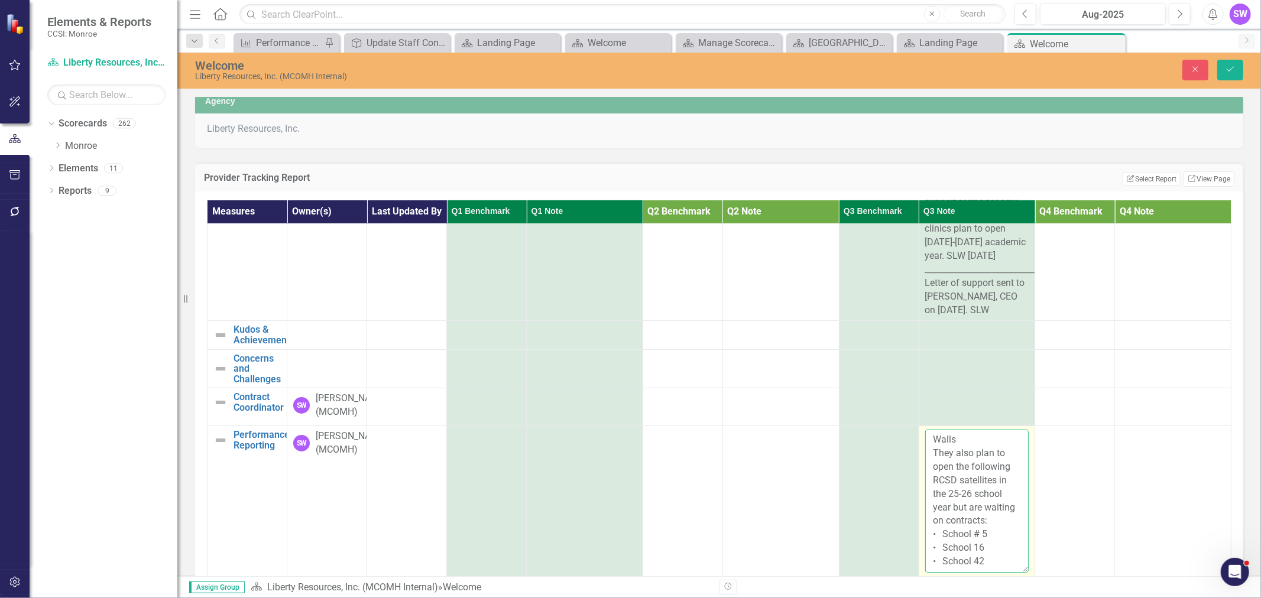
scroll to position [131, 0]
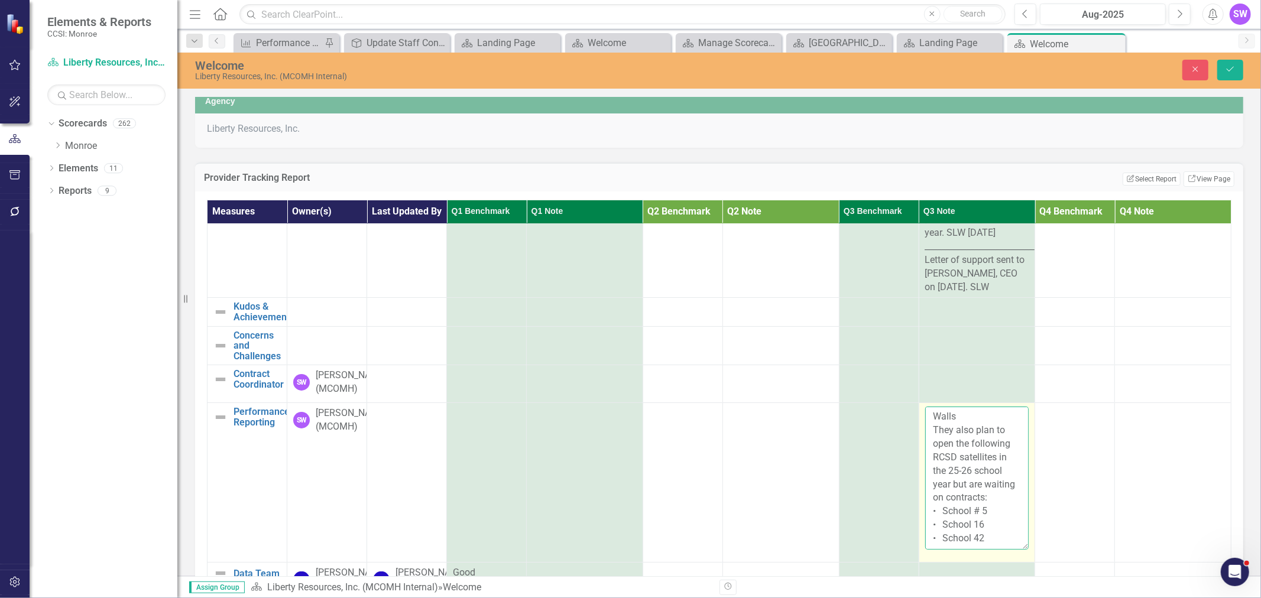
click at [982, 532] on textarea "Joanna Barnard (Clinical Site Director) notified our office with an updated lis…" at bounding box center [977, 478] width 104 height 143
click at [960, 485] on textarea "Joanna Barnard (Clinical Site Director) notified our office with an updated lis…" at bounding box center [977, 478] width 104 height 143
type textarea "[PERSON_NAME] (Clinical Site Director) notified our office ([DATE]) with an upd…"
click at [1230, 69] on icon "Save" at bounding box center [1230, 69] width 11 height 8
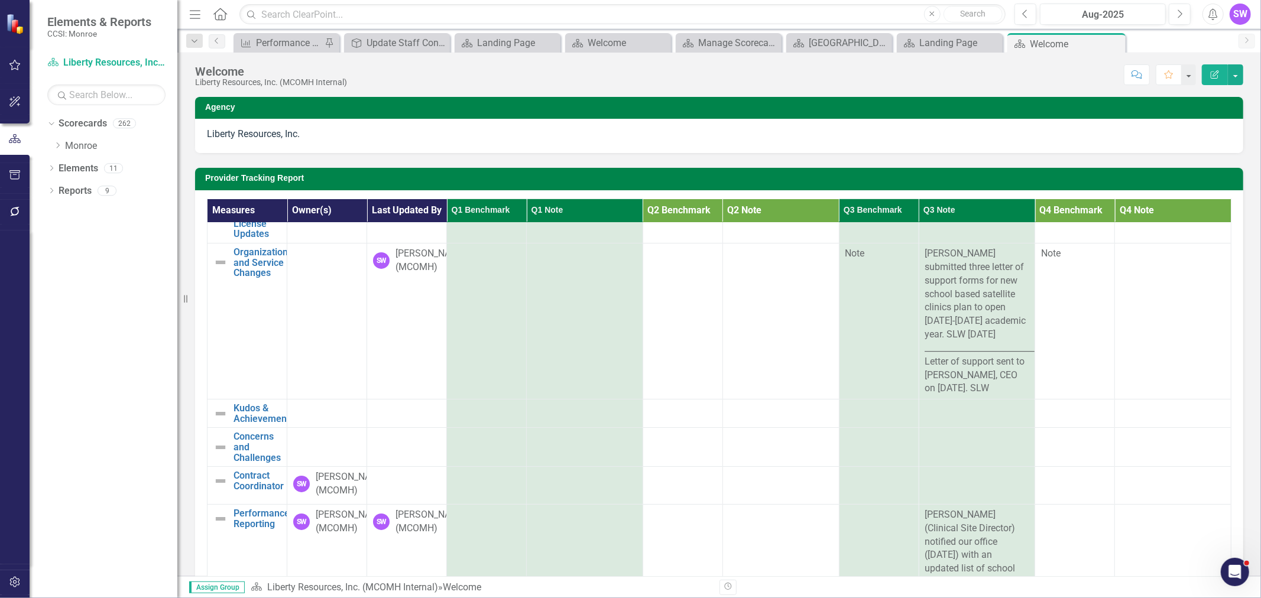
scroll to position [2, 0]
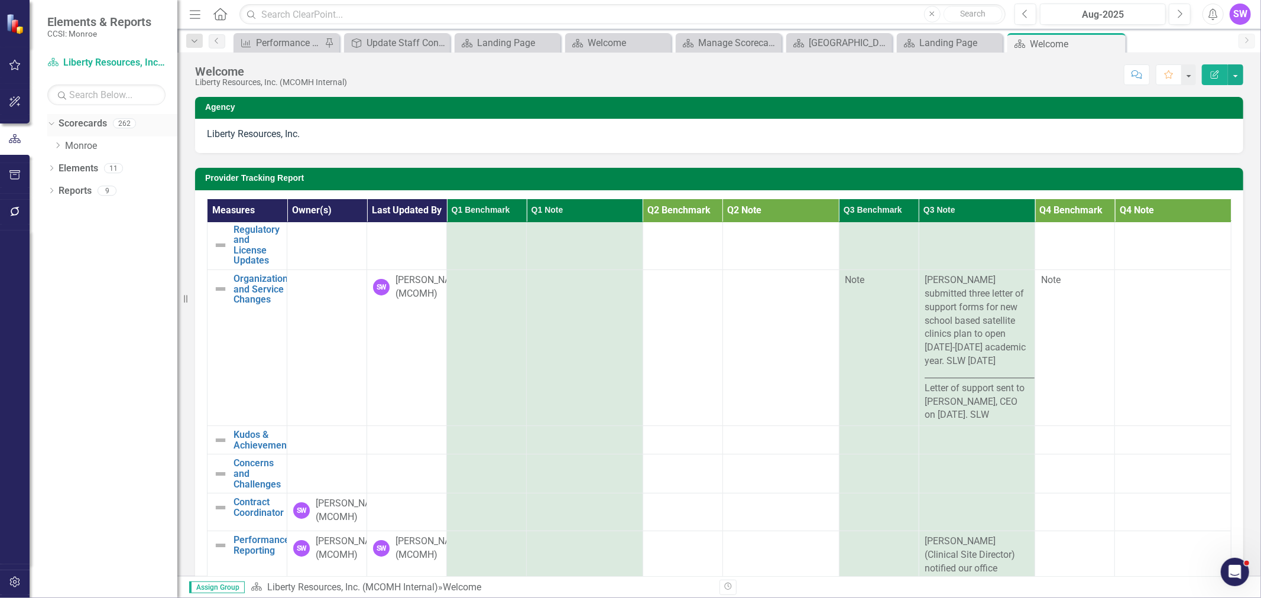
click at [68, 121] on link "Scorecards" at bounding box center [83, 124] width 48 height 14
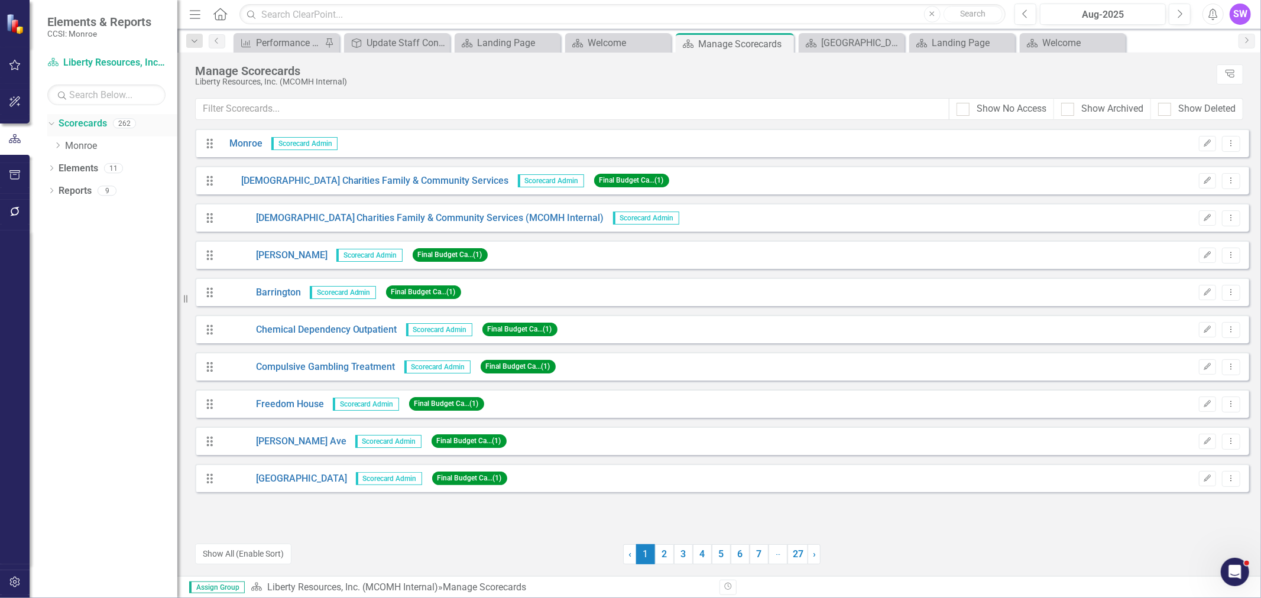
click at [57, 121] on div "Dropdown Scorecards 262" at bounding box center [112, 125] width 130 height 22
click at [56, 143] on icon "Dropdown" at bounding box center [57, 145] width 9 height 7
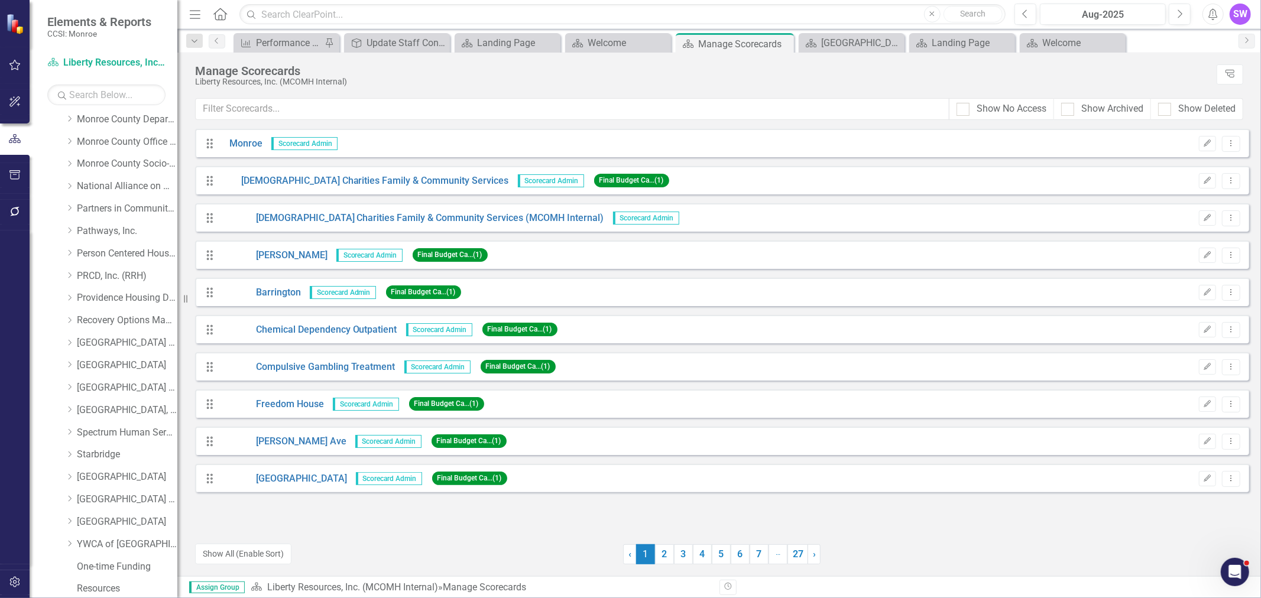
scroll to position [463, 0]
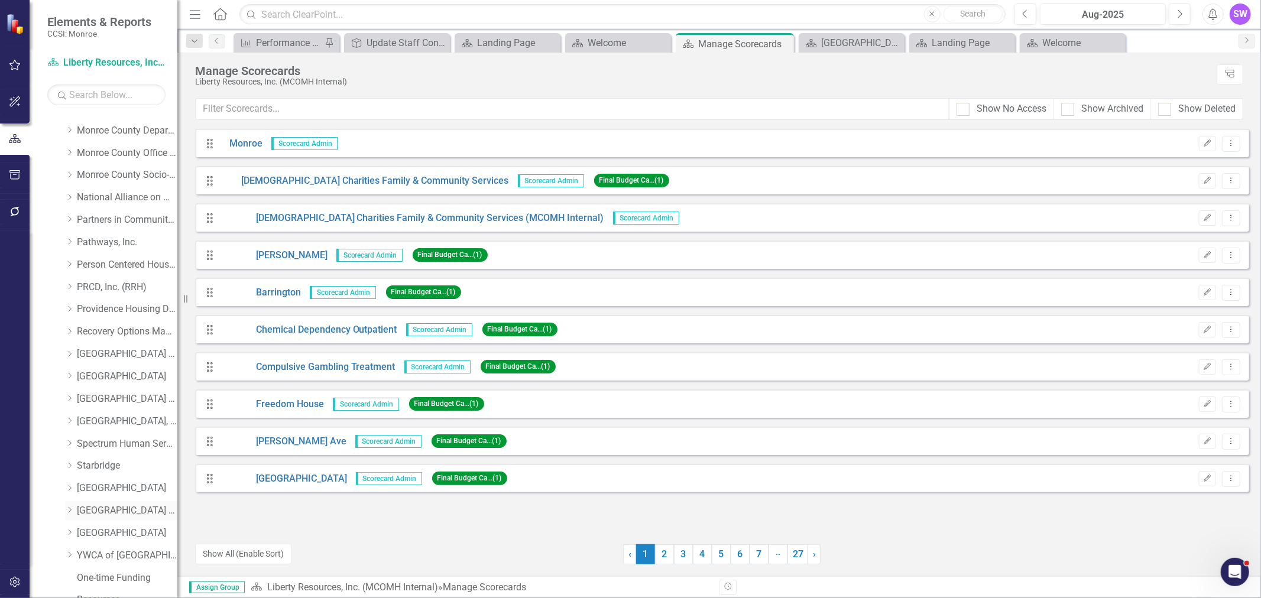
click at [66, 506] on div "Dropdown" at bounding box center [69, 511] width 9 height 10
click at [69, 511] on icon "Dropdown" at bounding box center [68, 508] width 7 height 9
click at [72, 530] on icon "Dropdown" at bounding box center [69, 532] width 9 height 7
click at [131, 310] on link "[GEOGRAPHIC_DATA]" at bounding box center [127, 310] width 100 height 14
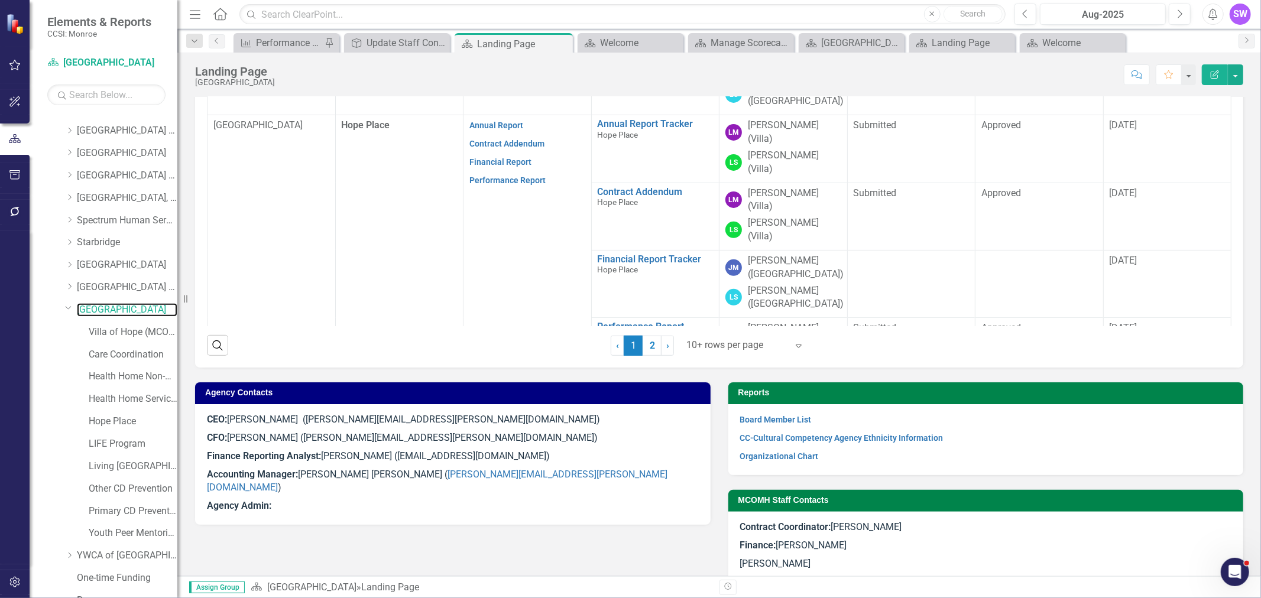
scroll to position [537, 0]
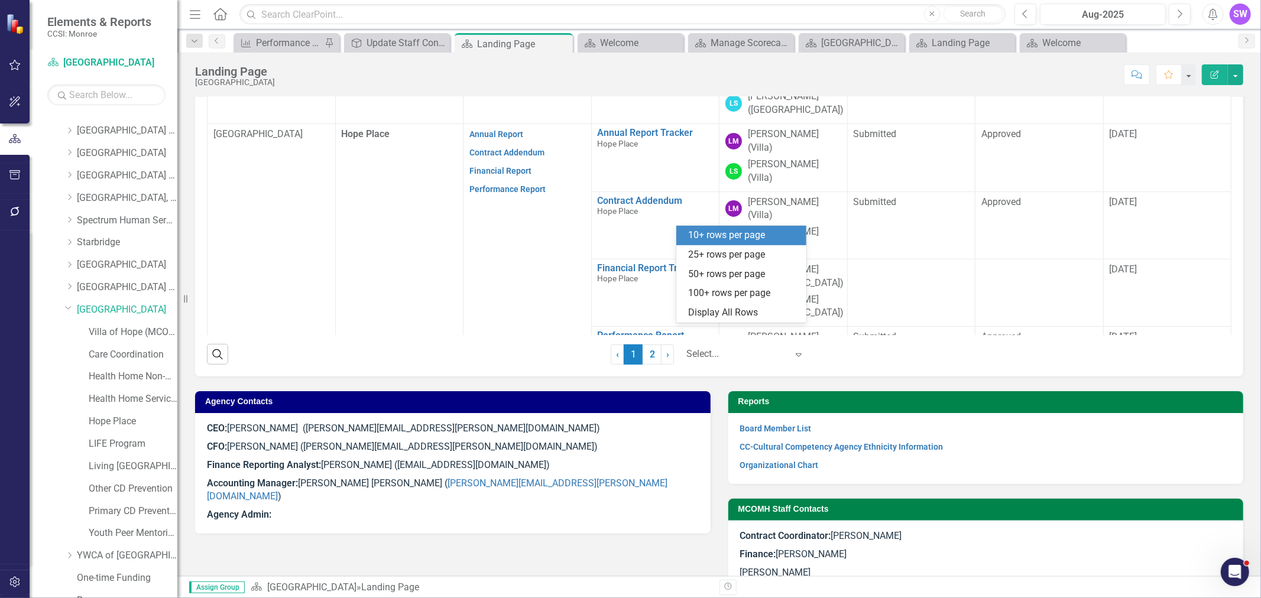
click at [752, 346] on div at bounding box center [736, 354] width 100 height 16
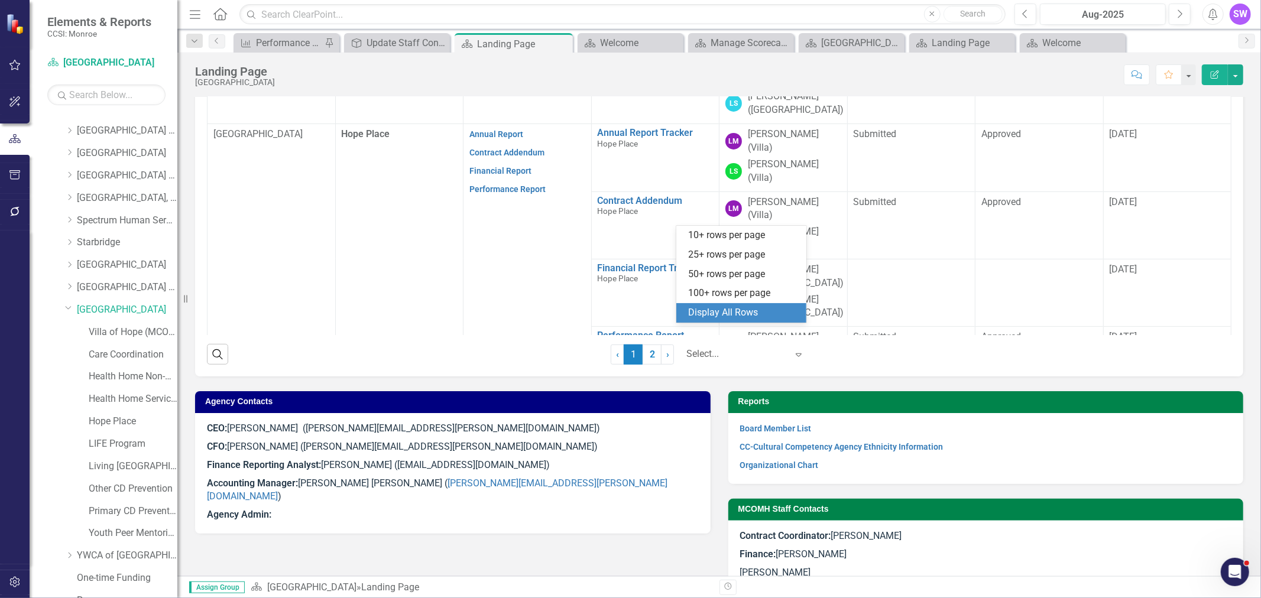
click at [741, 316] on div "Display All Rows" at bounding box center [743, 313] width 111 height 14
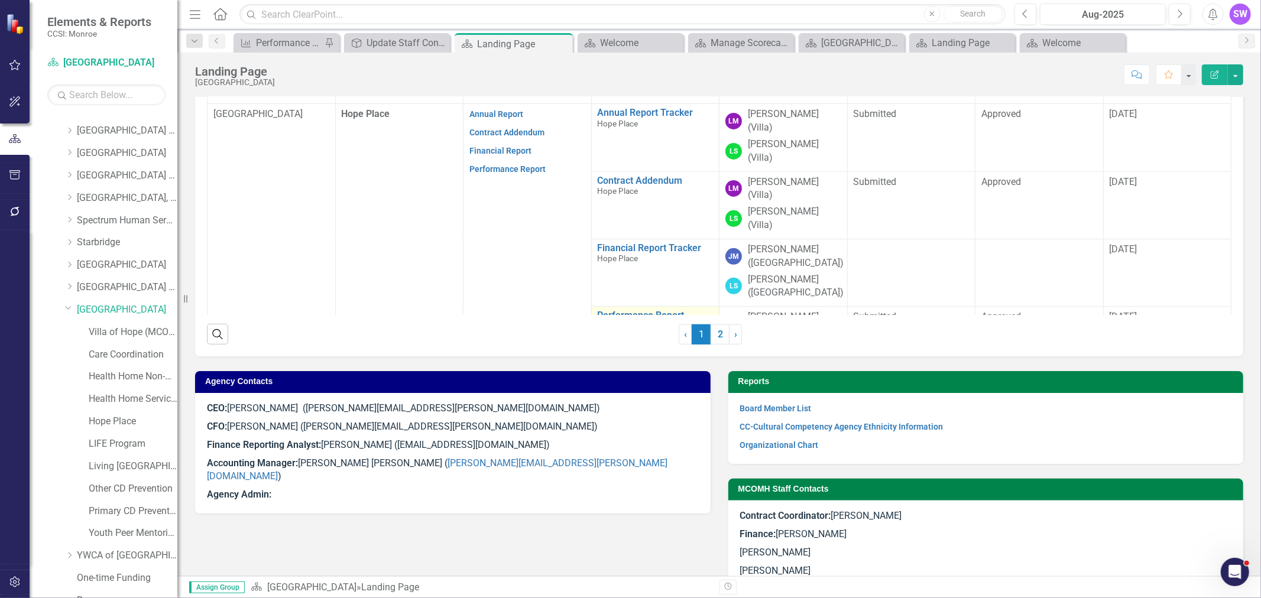
scroll to position [561, 0]
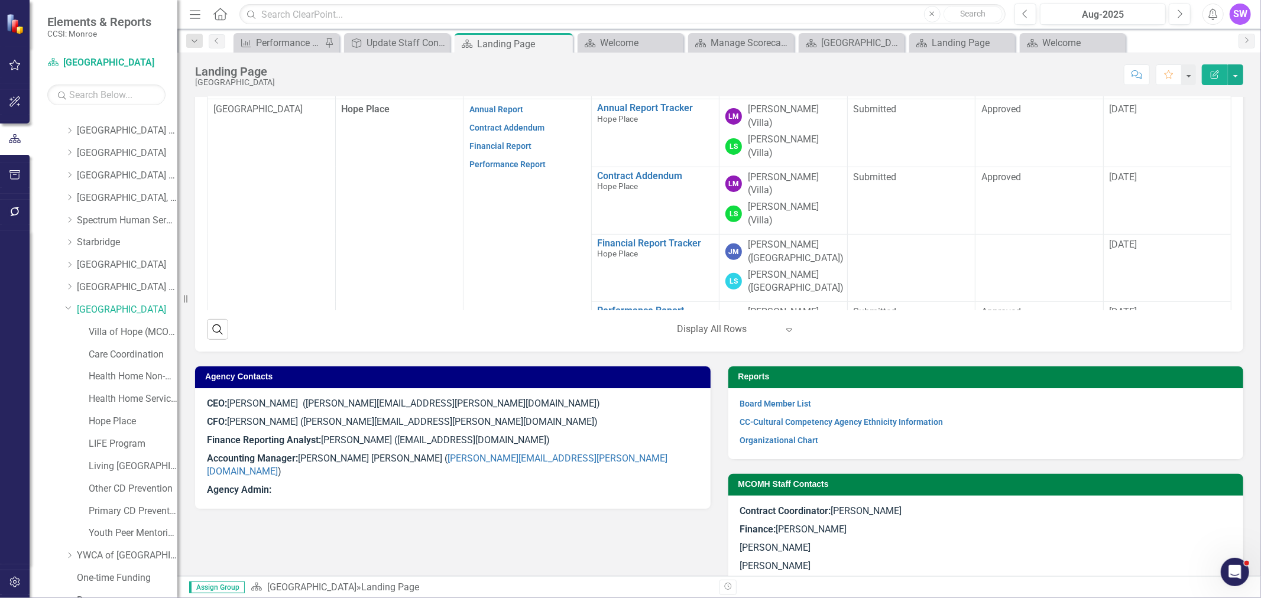
drag, startPoint x: 717, startPoint y: 305, endPoint x: 725, endPoint y: 305, distance: 7.7
click at [718, 322] on div at bounding box center [727, 330] width 100 height 16
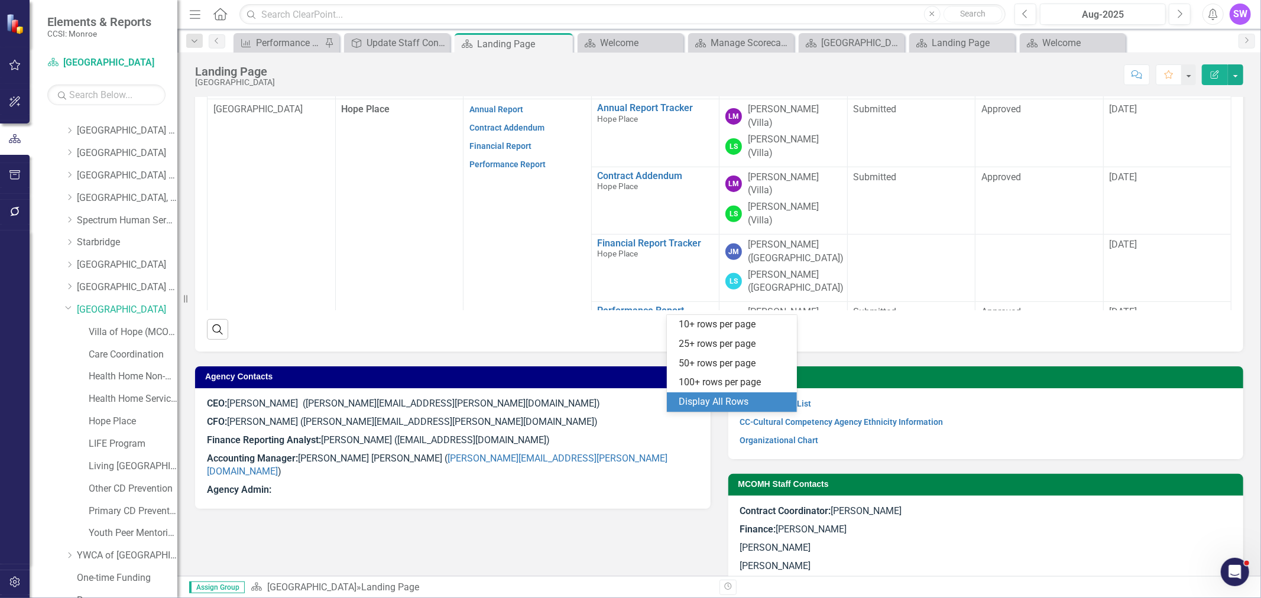
click at [743, 398] on div "Display All Rows" at bounding box center [733, 402] width 111 height 14
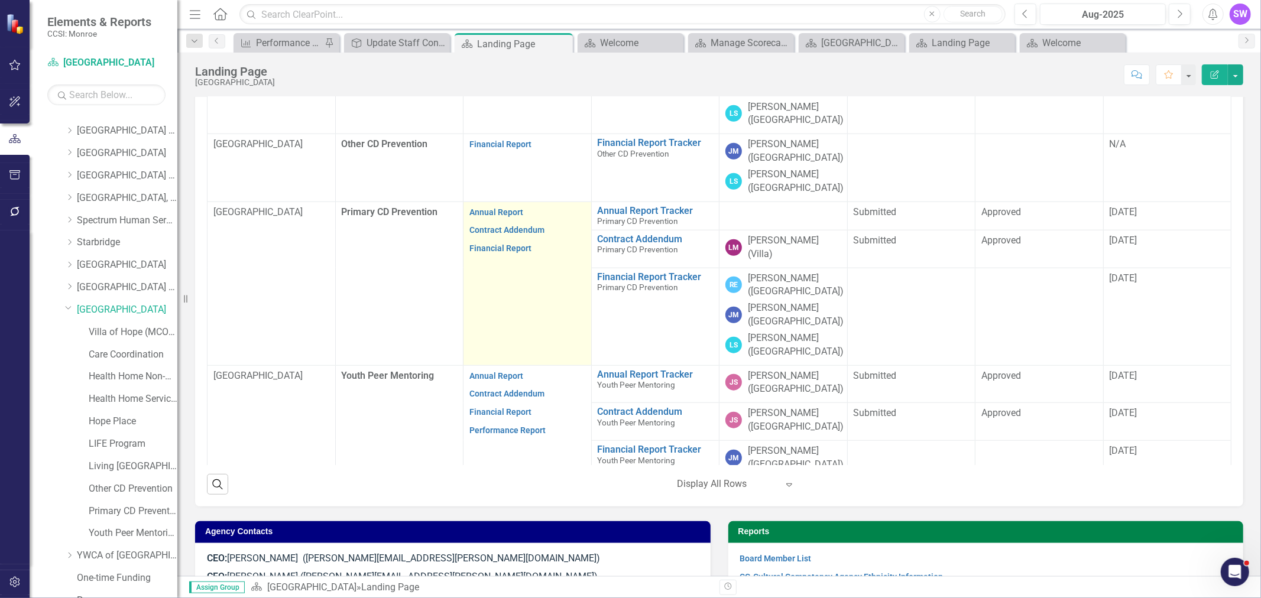
scroll to position [736, 0]
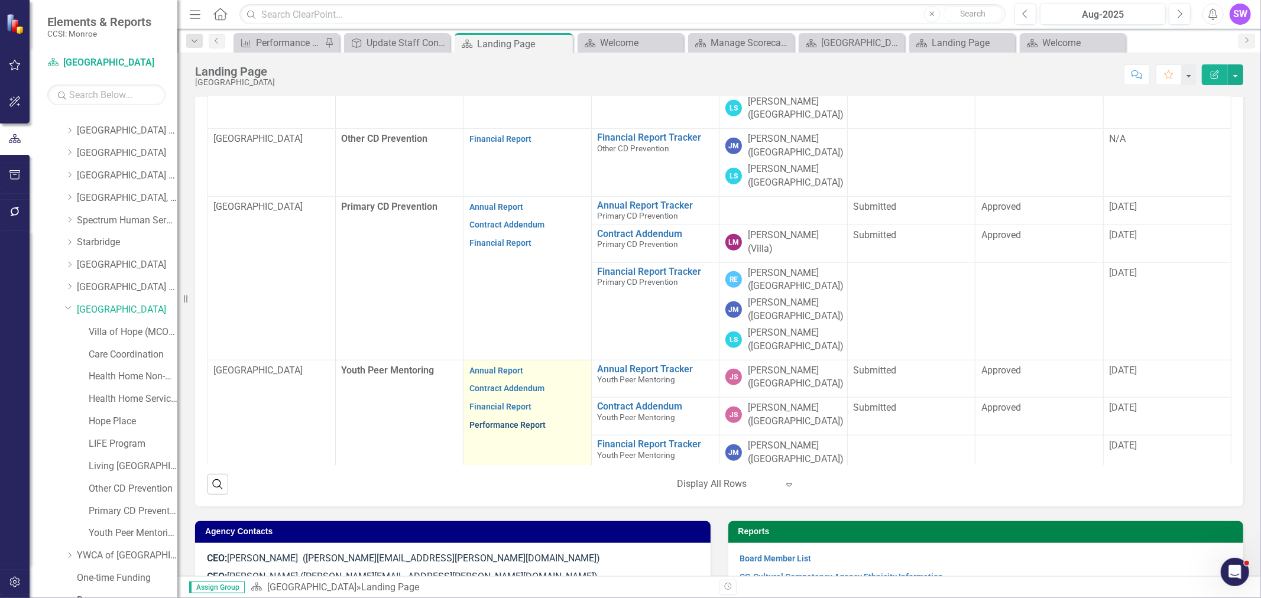
click at [505, 420] on link "Performance Report" at bounding box center [507, 424] width 76 height 9
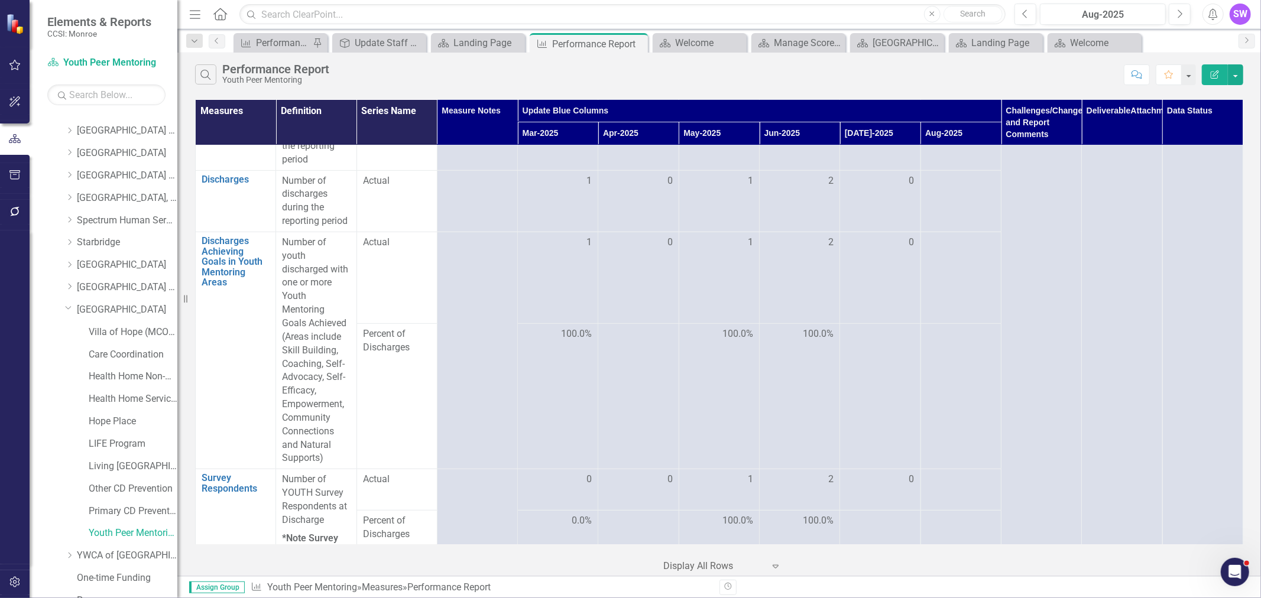
scroll to position [328, 0]
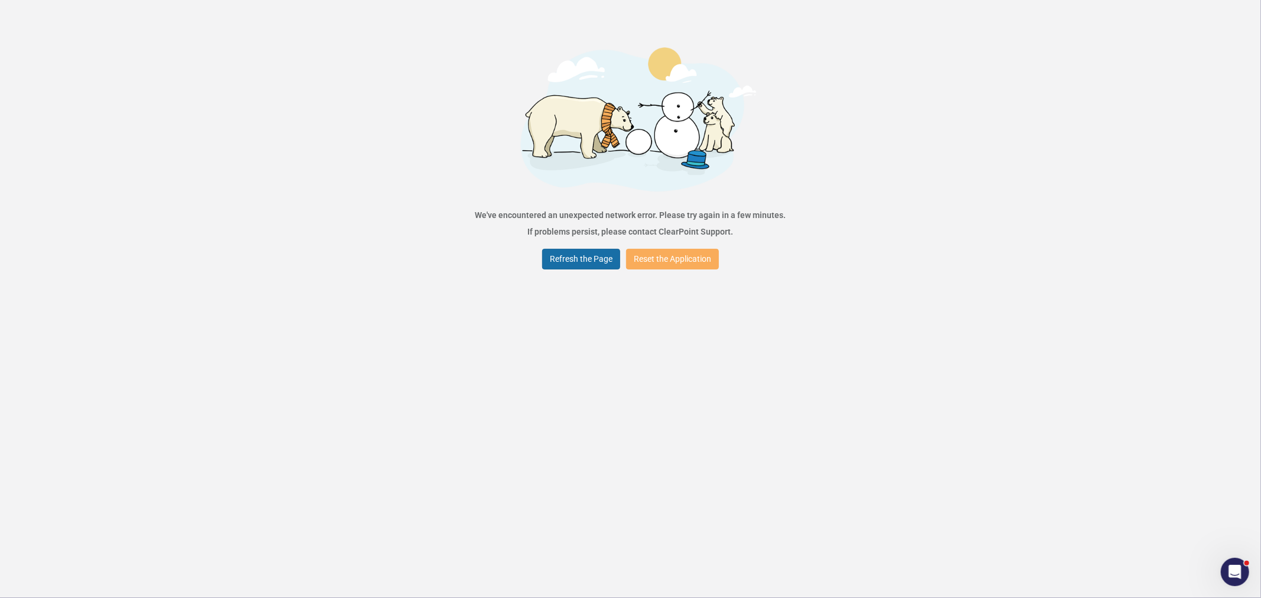
click at [592, 256] on button "Refresh the Page" at bounding box center [581, 259] width 78 height 21
click at [582, 265] on button "Refresh the Page" at bounding box center [581, 259] width 78 height 21
click at [606, 255] on button "Refresh the Page" at bounding box center [581, 259] width 78 height 21
click at [593, 261] on button "Refresh the Page" at bounding box center [581, 259] width 78 height 21
click at [671, 262] on button "Reset the Application" at bounding box center [672, 259] width 93 height 21
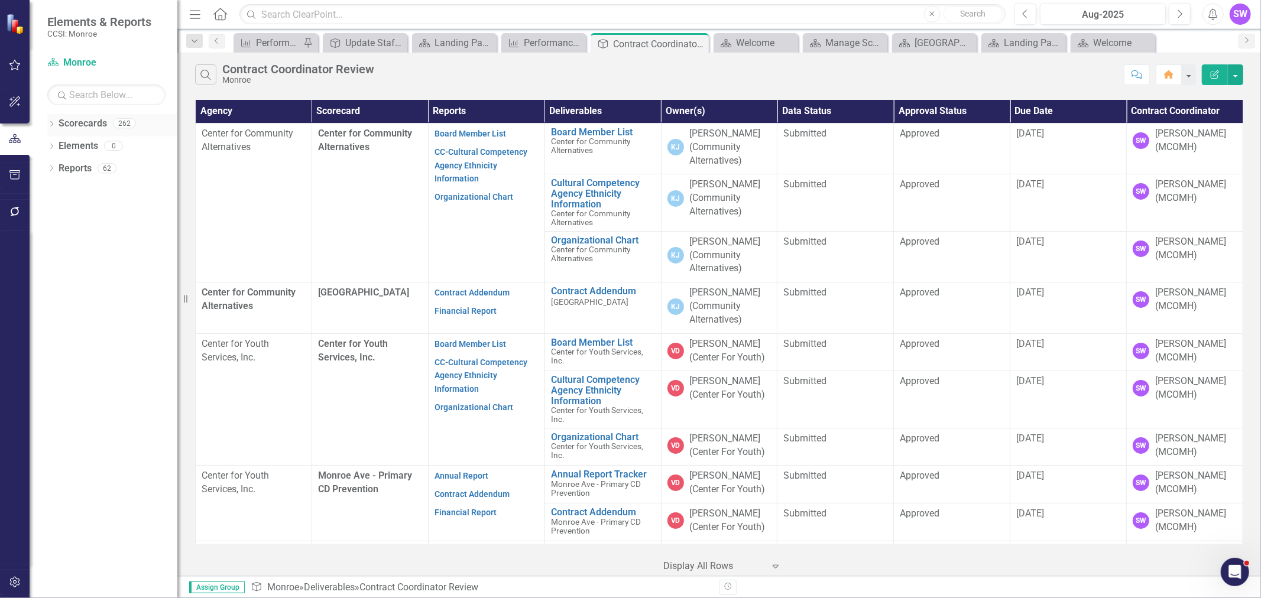
click at [51, 123] on icon "Dropdown" at bounding box center [51, 125] width 8 height 7
click at [50, 144] on div "Dropdown Scorecards 262 Dropdown [GEOGRAPHIC_DATA] Dropdown [DEMOGRAPHIC_DATA] …" at bounding box center [112, 136] width 130 height 45
click at [56, 144] on icon "Dropdown" at bounding box center [57, 145] width 9 height 7
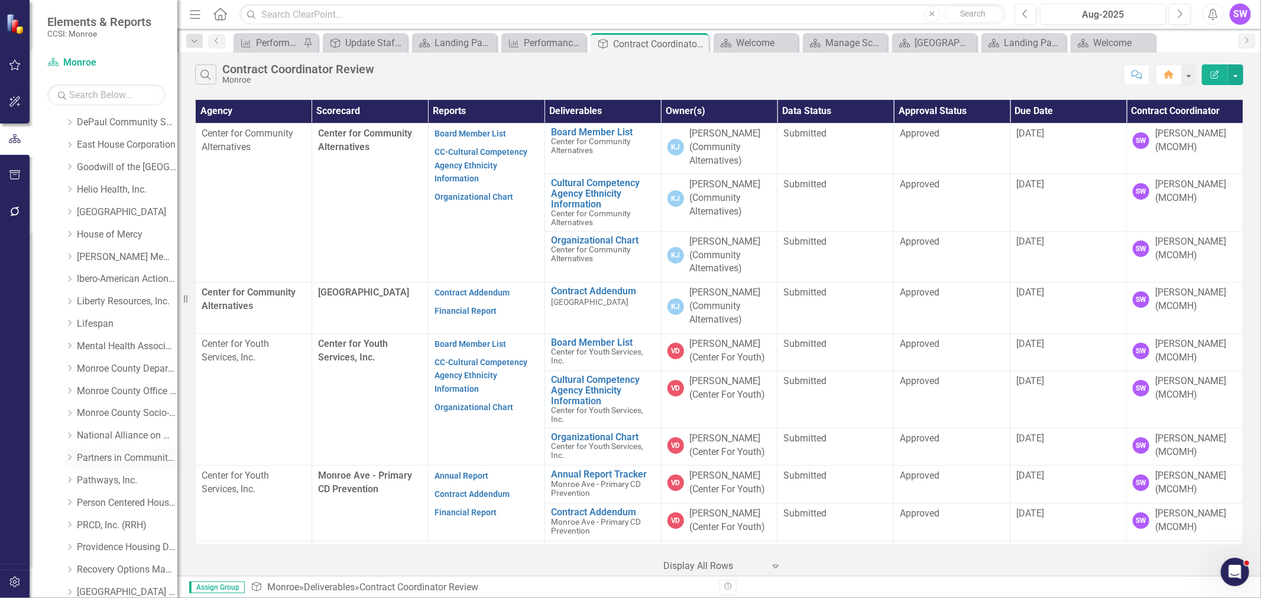
scroll to position [262, 0]
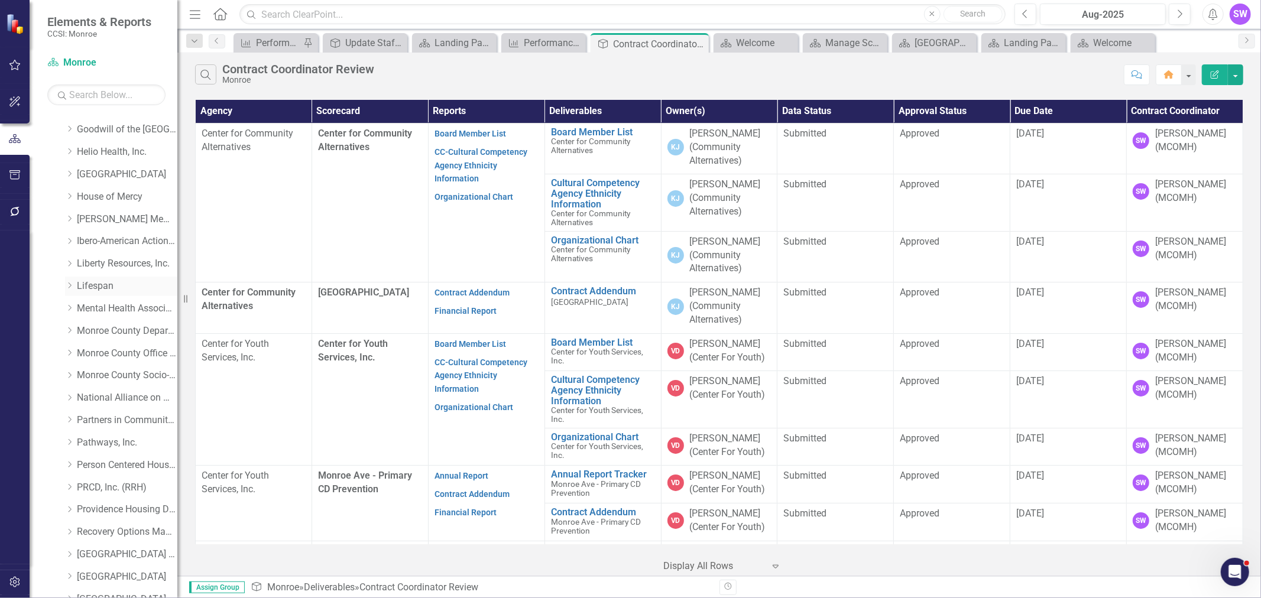
drag, startPoint x: 65, startPoint y: 257, endPoint x: 87, endPoint y: 288, distance: 38.1
click at [69, 258] on div "Dropdown Liberty Resources, Inc." at bounding box center [121, 264] width 112 height 20
click at [86, 262] on link "Liberty Resources, Inc." at bounding box center [127, 264] width 100 height 14
click at [115, 263] on link "Liberty Resources, Inc." at bounding box center [127, 264] width 100 height 14
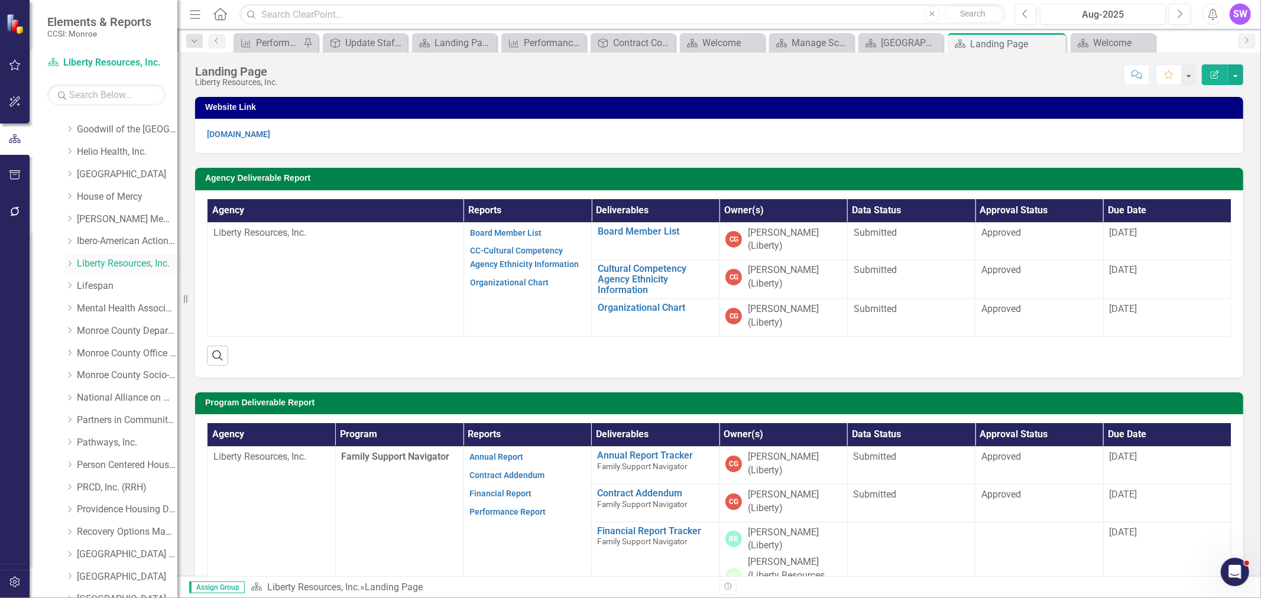
click at [67, 263] on icon "Dropdown" at bounding box center [69, 263] width 9 height 7
click at [110, 287] on link "Liberty Resources, Inc. (MCOMH Internal)" at bounding box center [133, 287] width 89 height 14
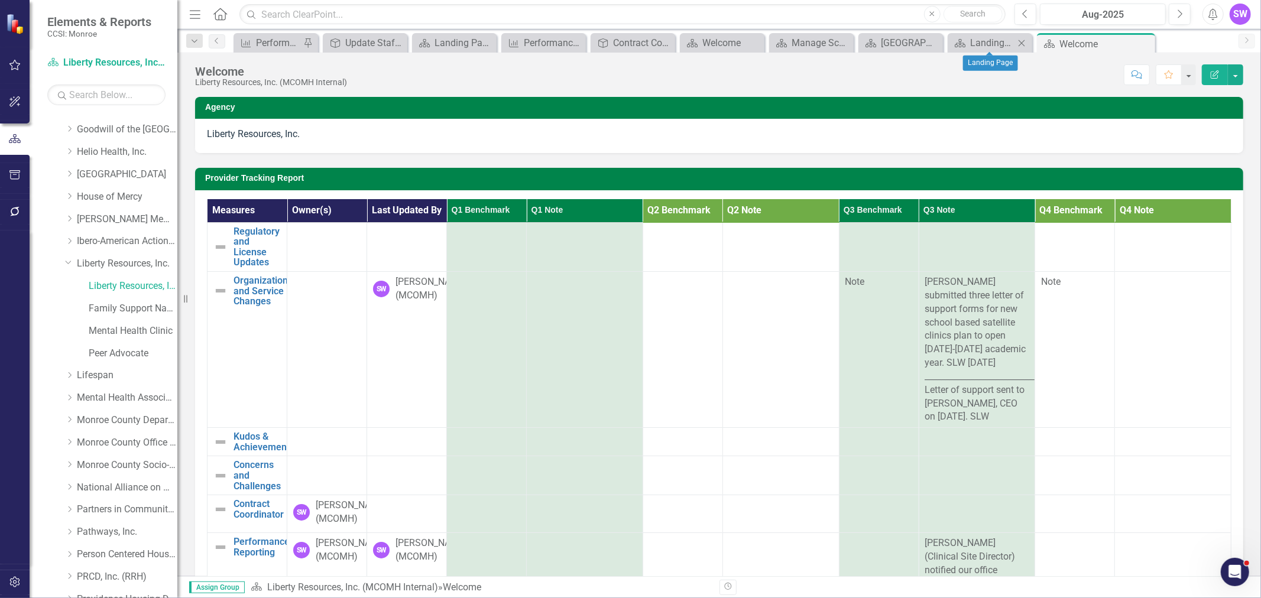
click at [1022, 41] on icon at bounding box center [1021, 43] width 7 height 7
drag, startPoint x: 1003, startPoint y: 40, endPoint x: 995, endPoint y: 43, distance: 8.8
click at [0, 0] on icon "Close" at bounding box center [0, 0] width 0 height 0
drag, startPoint x: 993, startPoint y: 38, endPoint x: 966, endPoint y: 43, distance: 28.3
click at [0, 0] on icon "Close" at bounding box center [0, 0] width 0 height 0
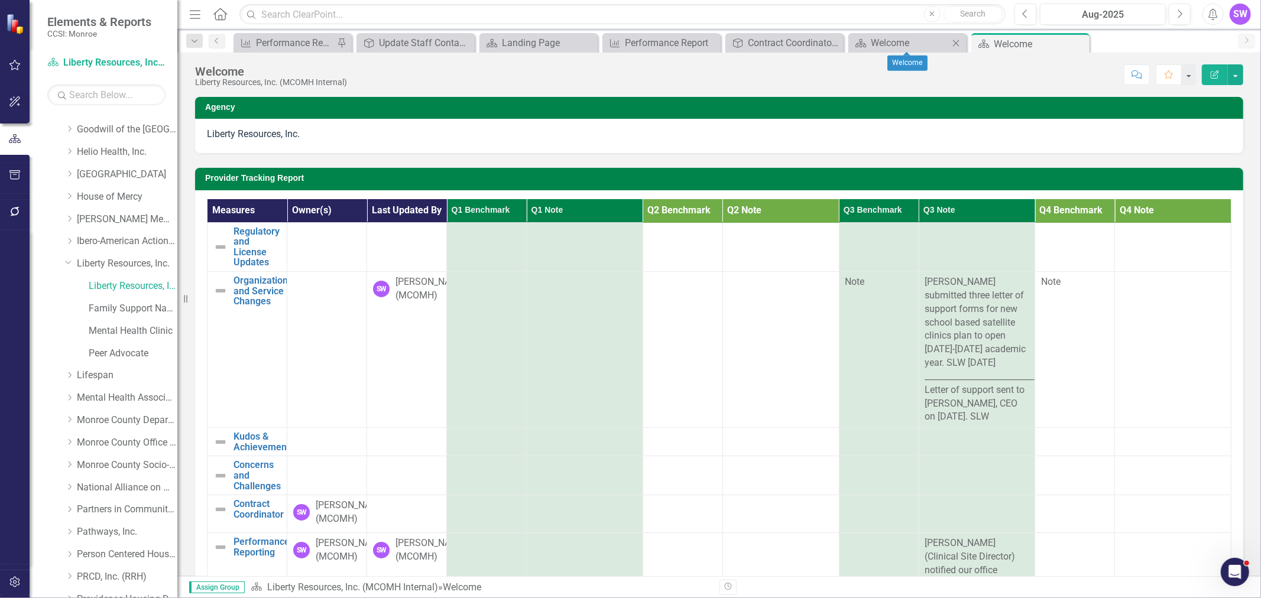
click at [953, 39] on icon "Close" at bounding box center [956, 42] width 12 height 9
click at [652, 40] on div "Performance Report" at bounding box center [664, 42] width 78 height 15
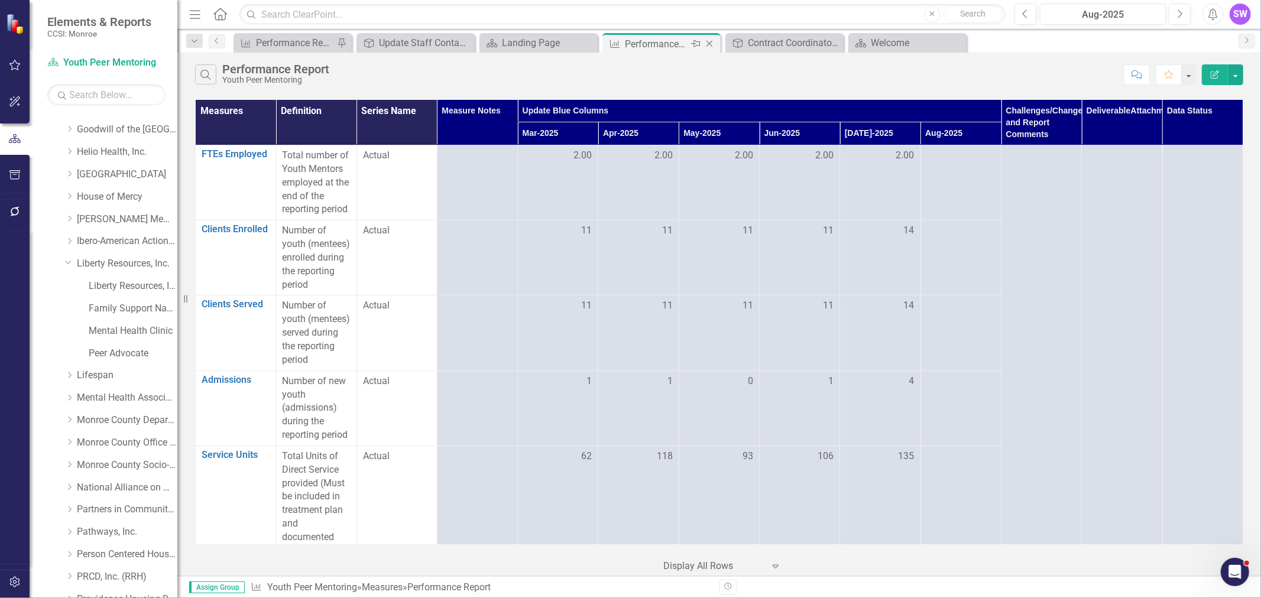
click at [710, 45] on icon "Close" at bounding box center [709, 43] width 12 height 9
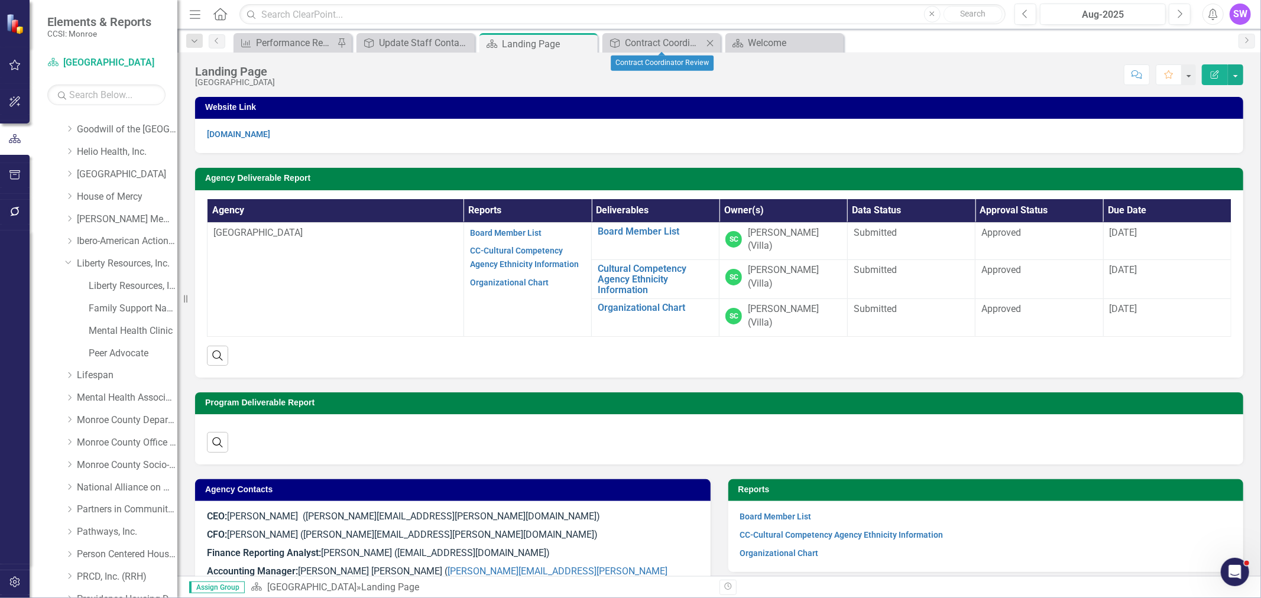
click at [711, 39] on icon "Close" at bounding box center [710, 42] width 12 height 9
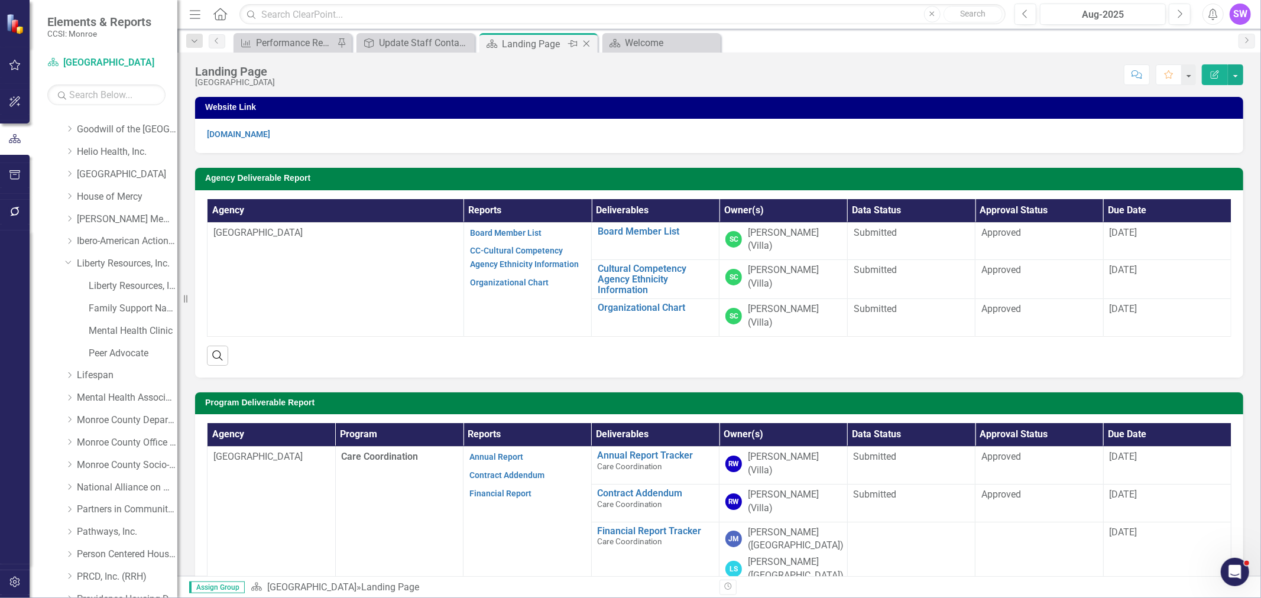
click at [583, 38] on div "Close" at bounding box center [587, 44] width 15 height 15
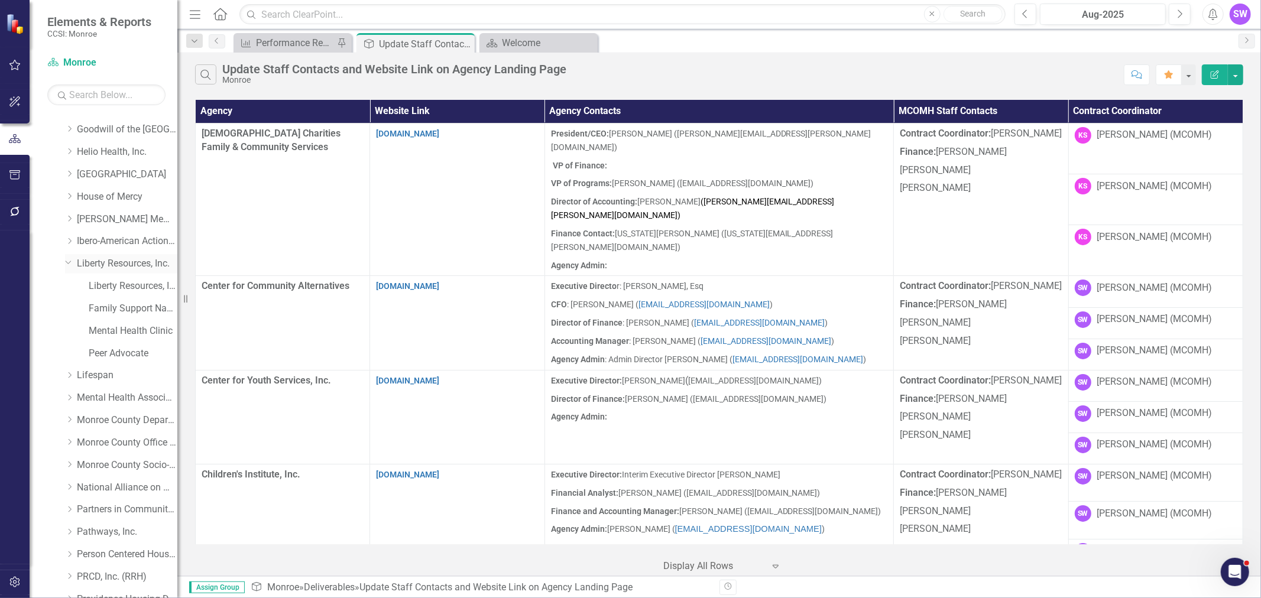
click at [99, 261] on link "Liberty Resources, Inc." at bounding box center [127, 264] width 100 height 14
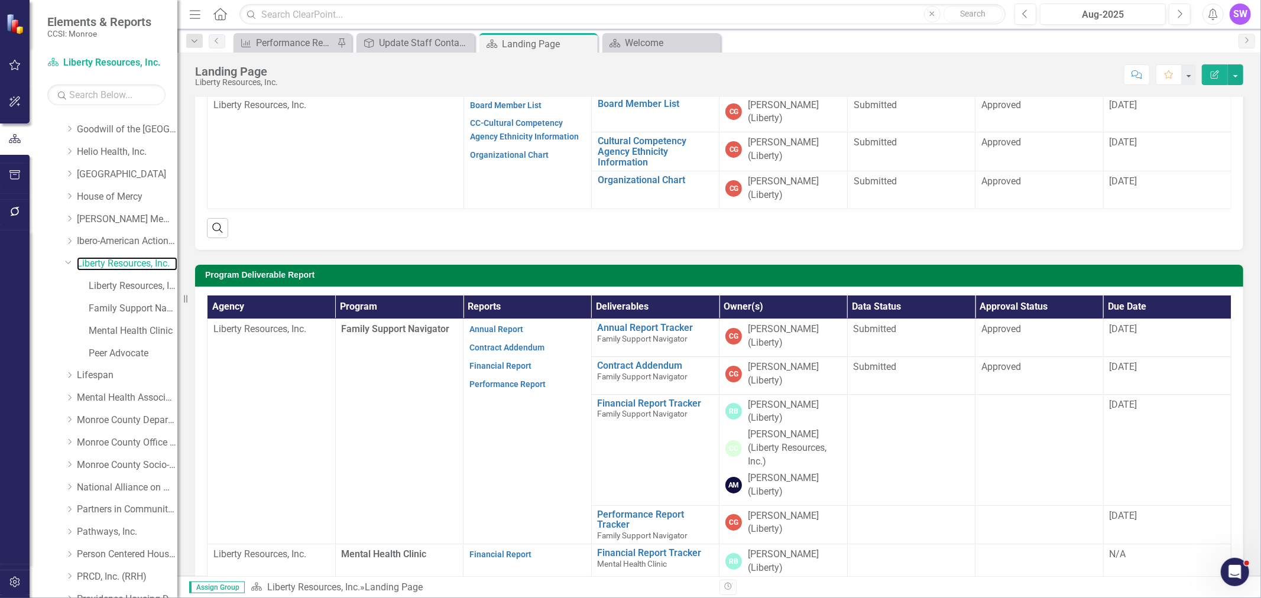
scroll to position [157, 0]
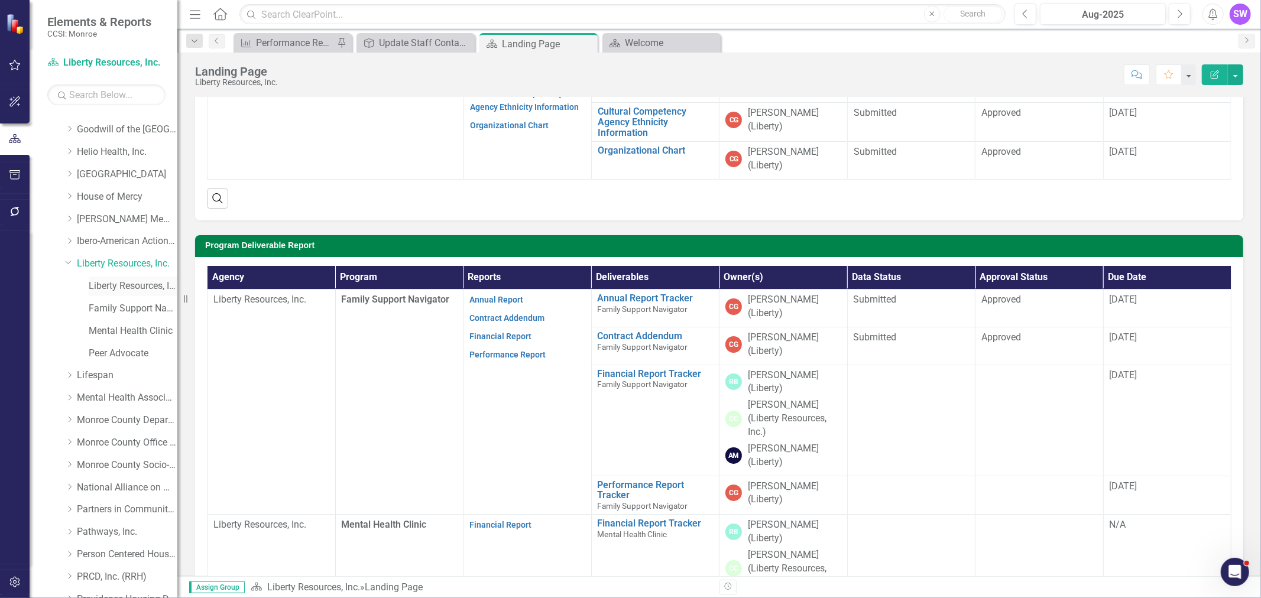
click at [120, 284] on link "Liberty Resources, Inc. (MCOMH Internal)" at bounding box center [133, 287] width 89 height 14
